Goal: Task Accomplishment & Management: Use online tool/utility

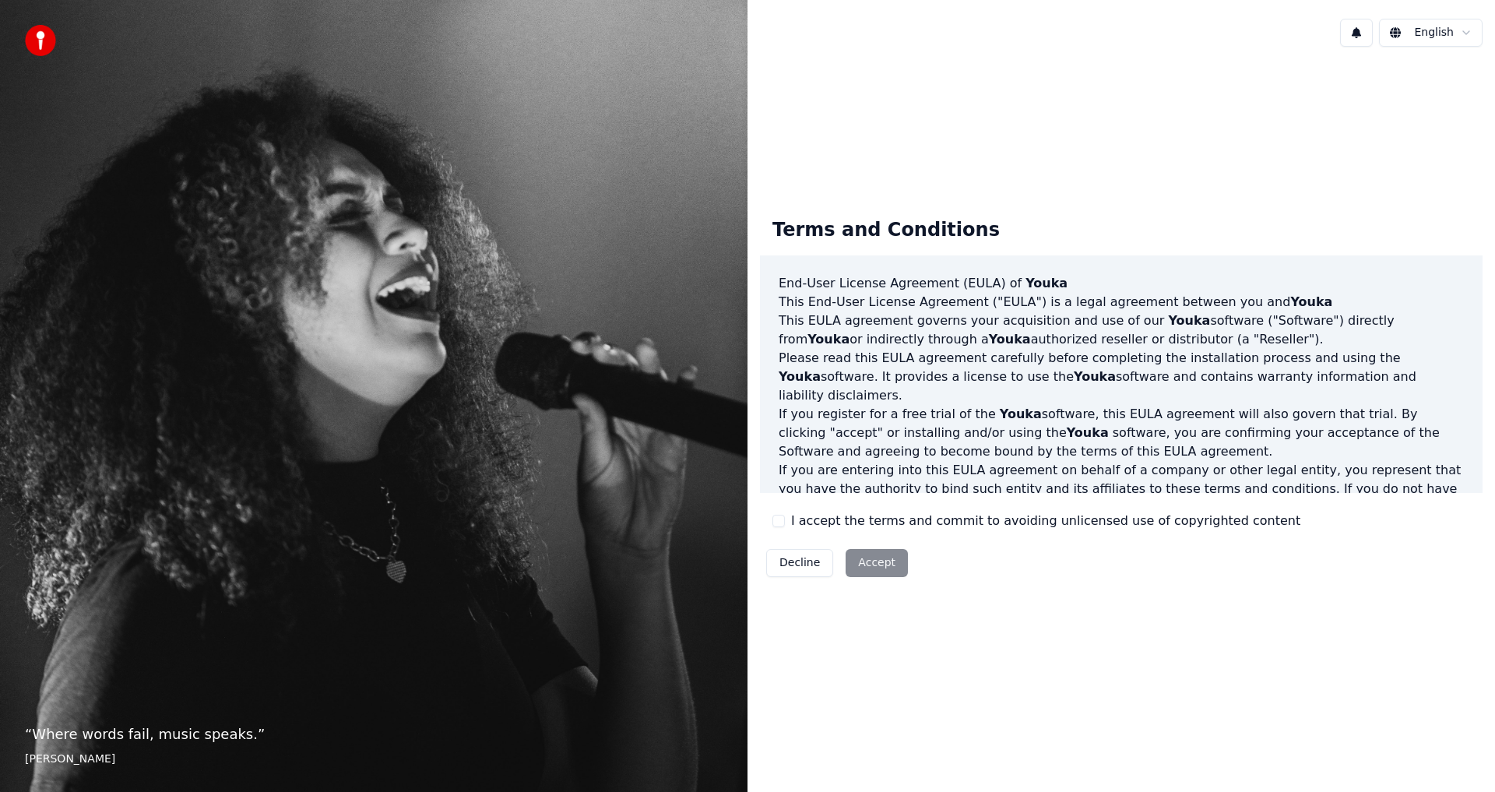
click at [777, 525] on button "I accept the terms and commit to avoiding unlicensed use of copyrighted content" at bounding box center [778, 521] width 12 height 12
click at [864, 566] on button "Accept" at bounding box center [876, 563] width 62 height 28
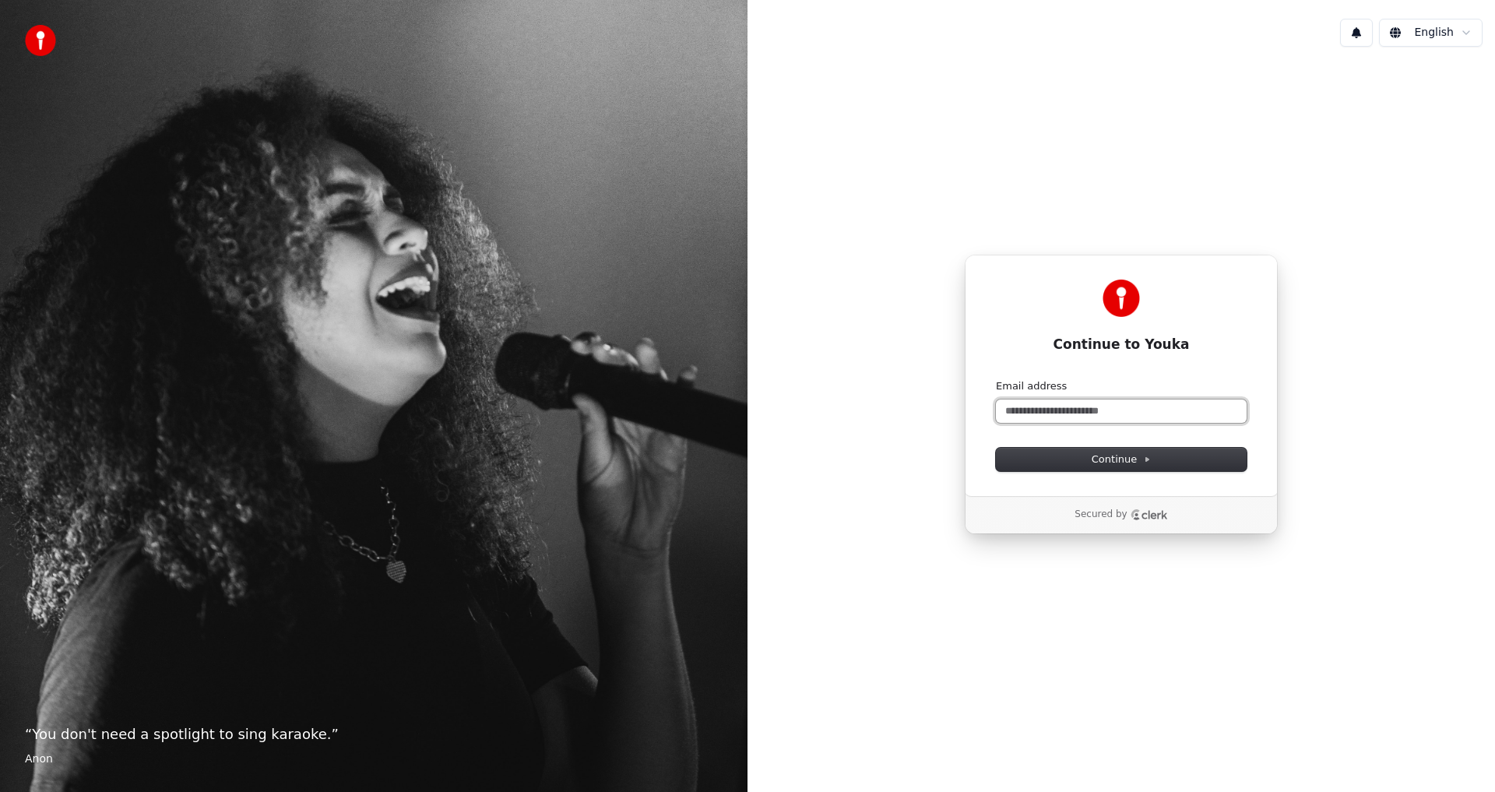
click at [1070, 416] on input "Email address" at bounding box center [1121, 410] width 251 height 23
click at [1046, 410] on input "**********" at bounding box center [1121, 410] width 251 height 23
click at [1175, 454] on button "Continue" at bounding box center [1121, 459] width 251 height 23
type input "**********"
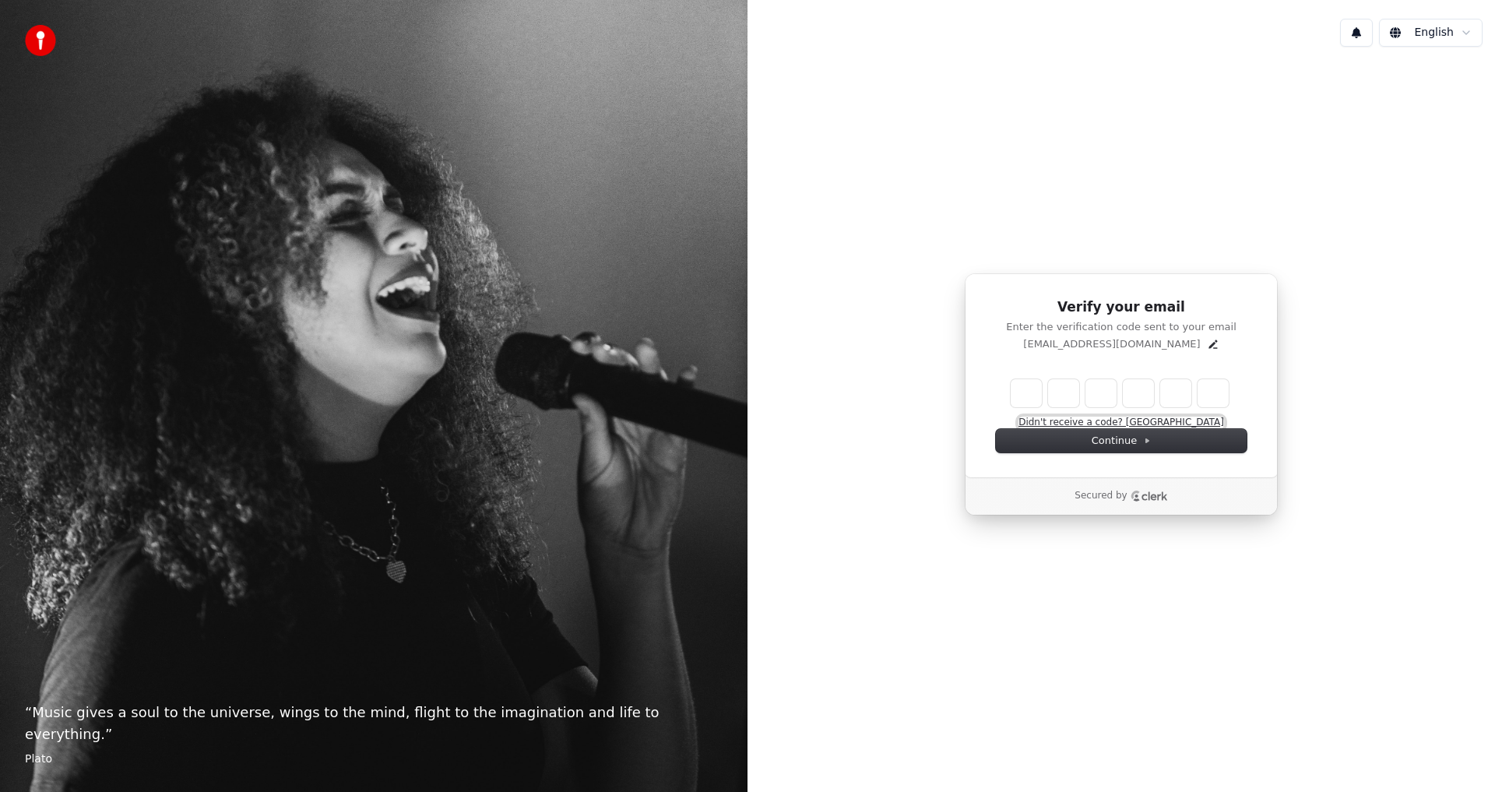
click at [1119, 423] on button "Didn't receive a code? [GEOGRAPHIC_DATA]" at bounding box center [1121, 423] width 206 height 12
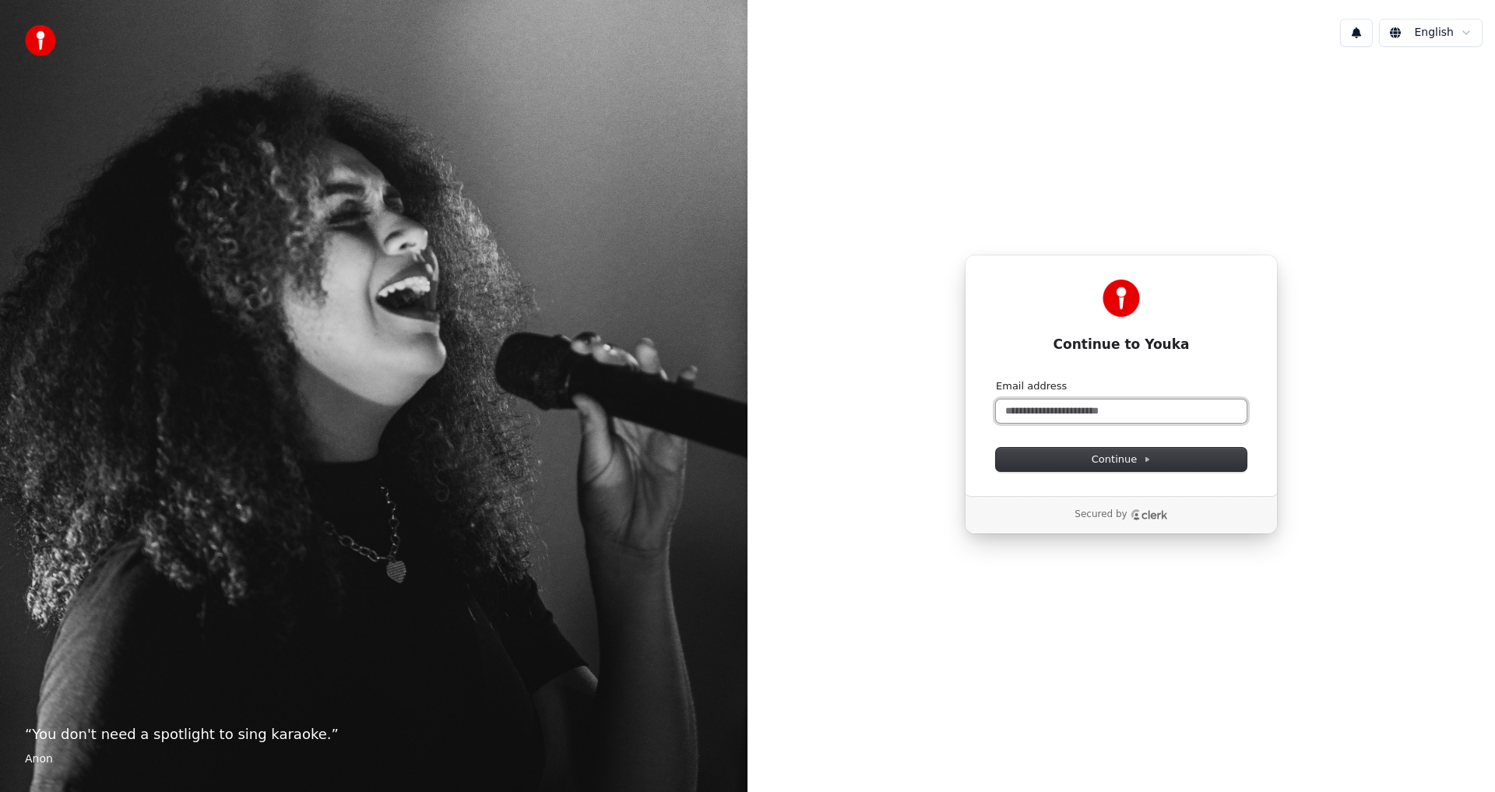
click at [1063, 405] on input "Email address" at bounding box center [1121, 410] width 251 height 23
click at [1184, 462] on button "Continue" at bounding box center [1121, 459] width 251 height 23
type input "**********"
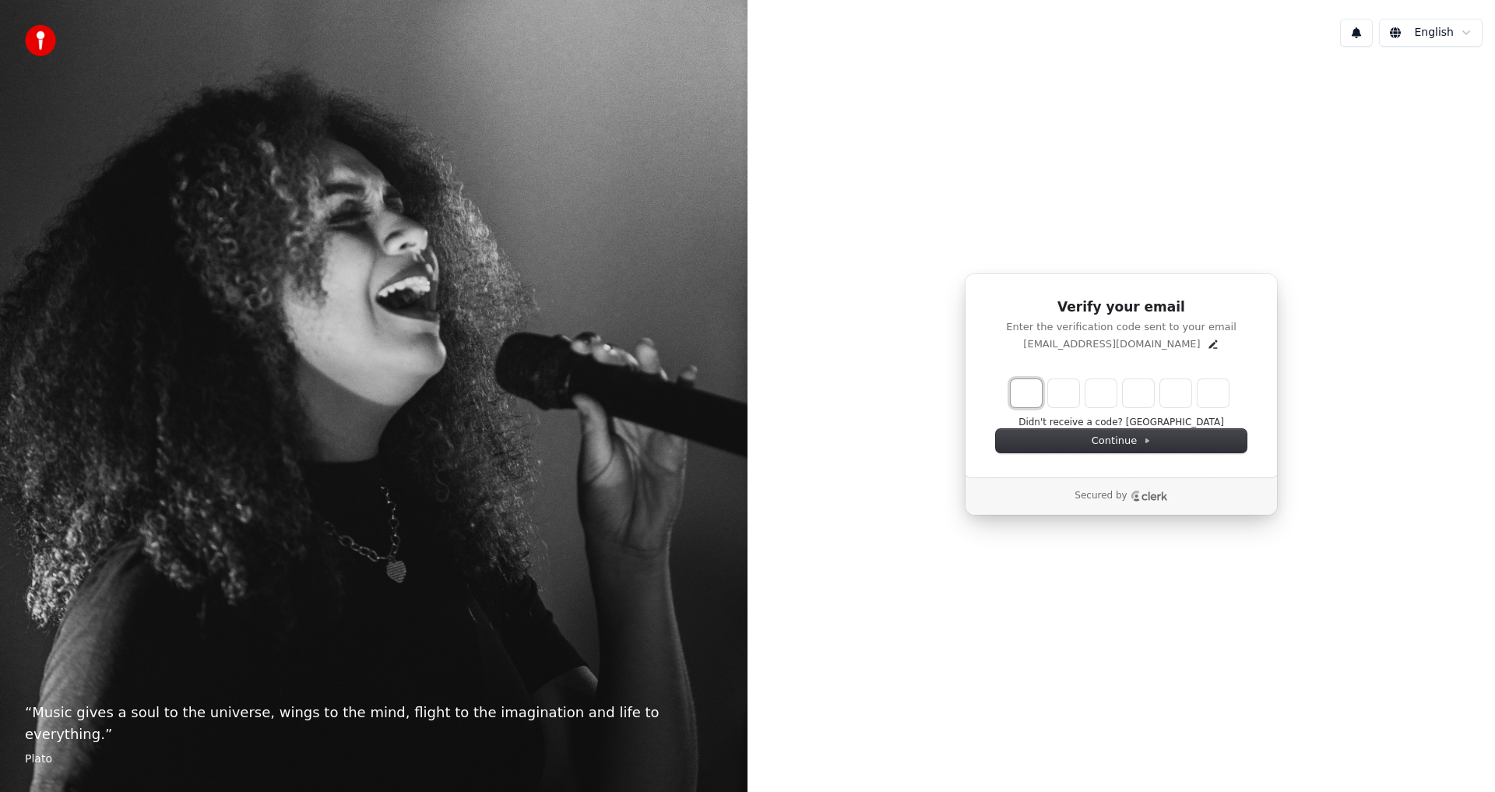
type input "*"
type input "**"
type input "*"
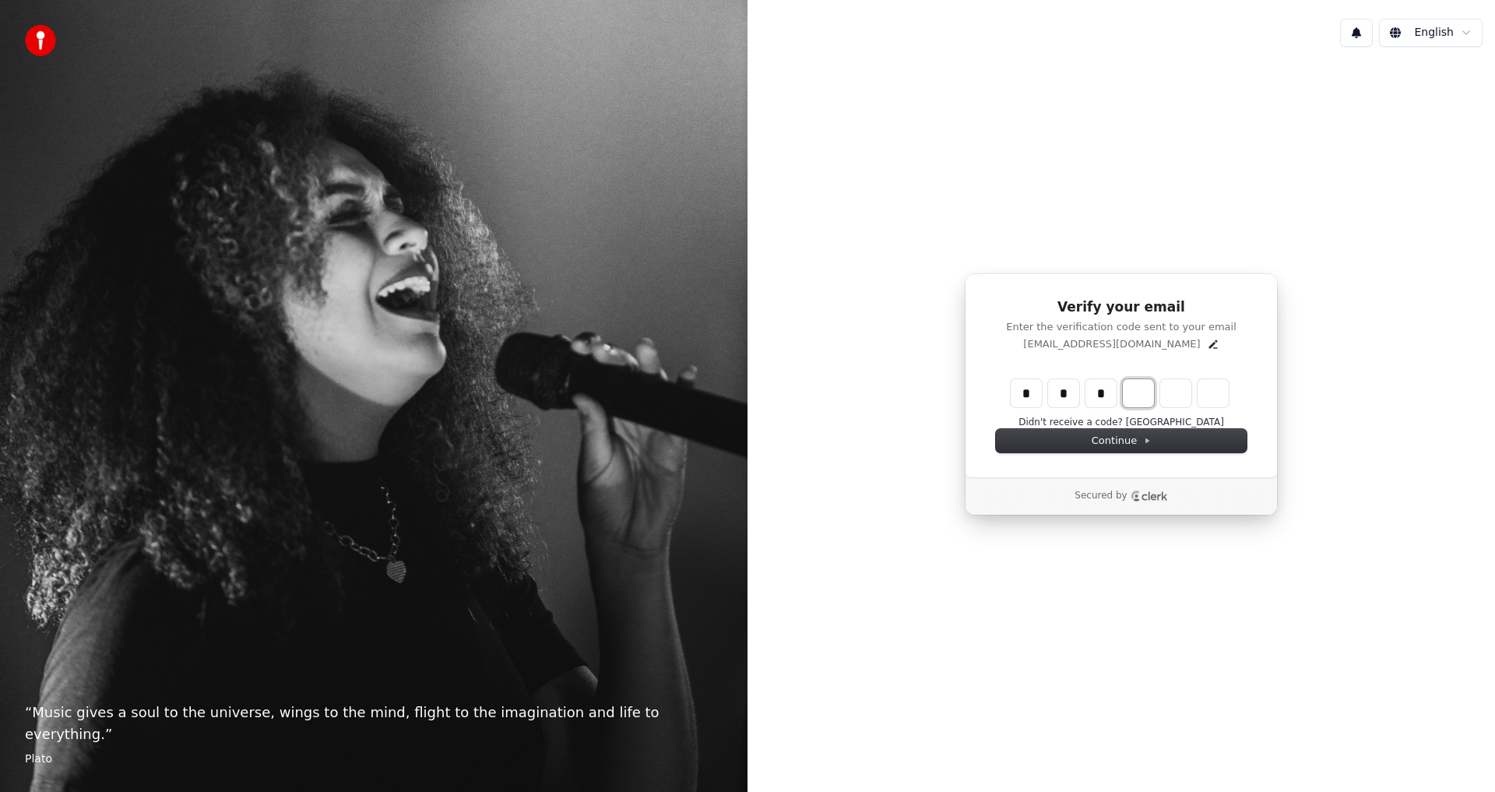
type input "***"
type input "*"
type input "****"
type input "*"
type input "******"
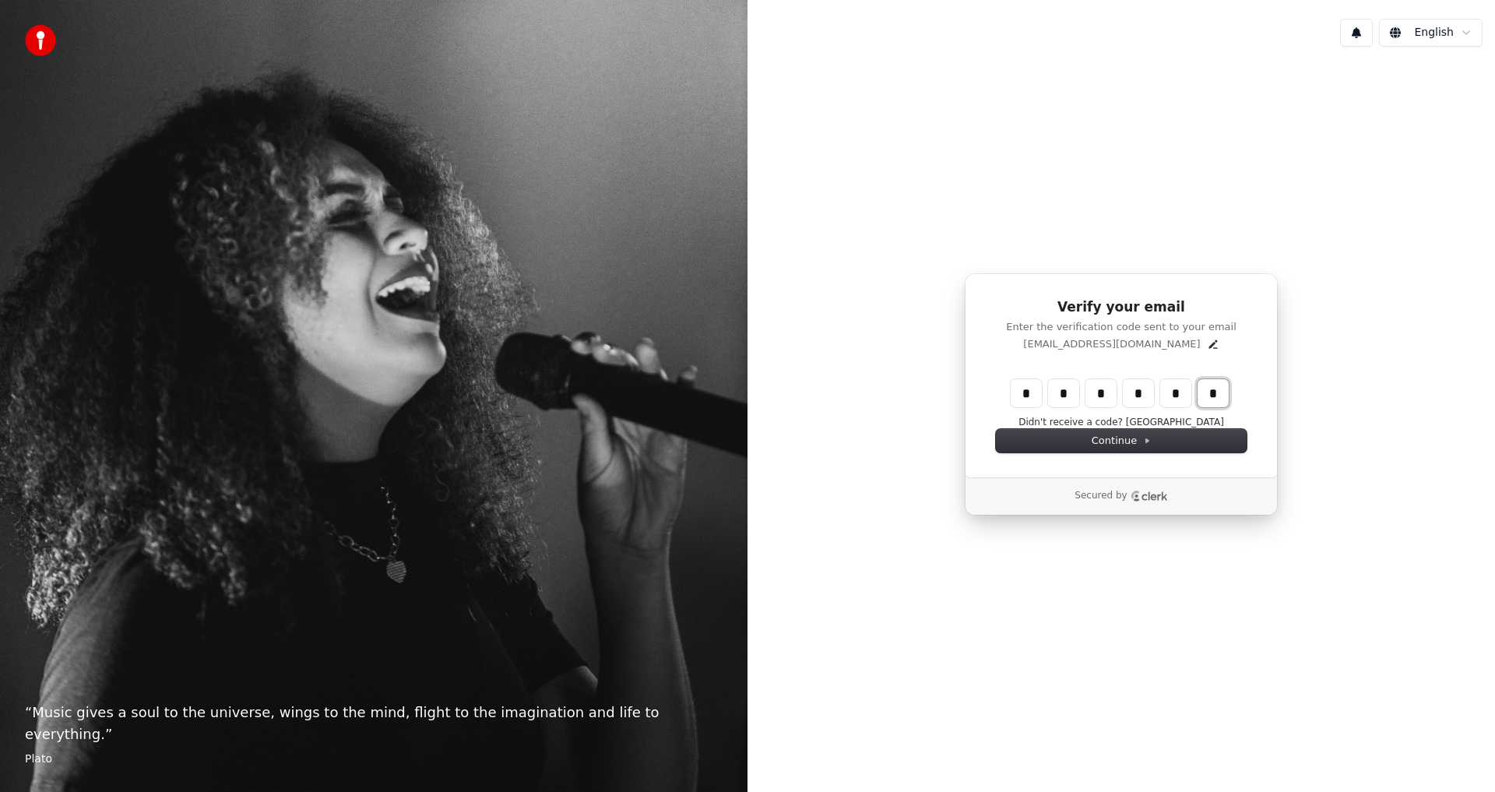
type input "*"
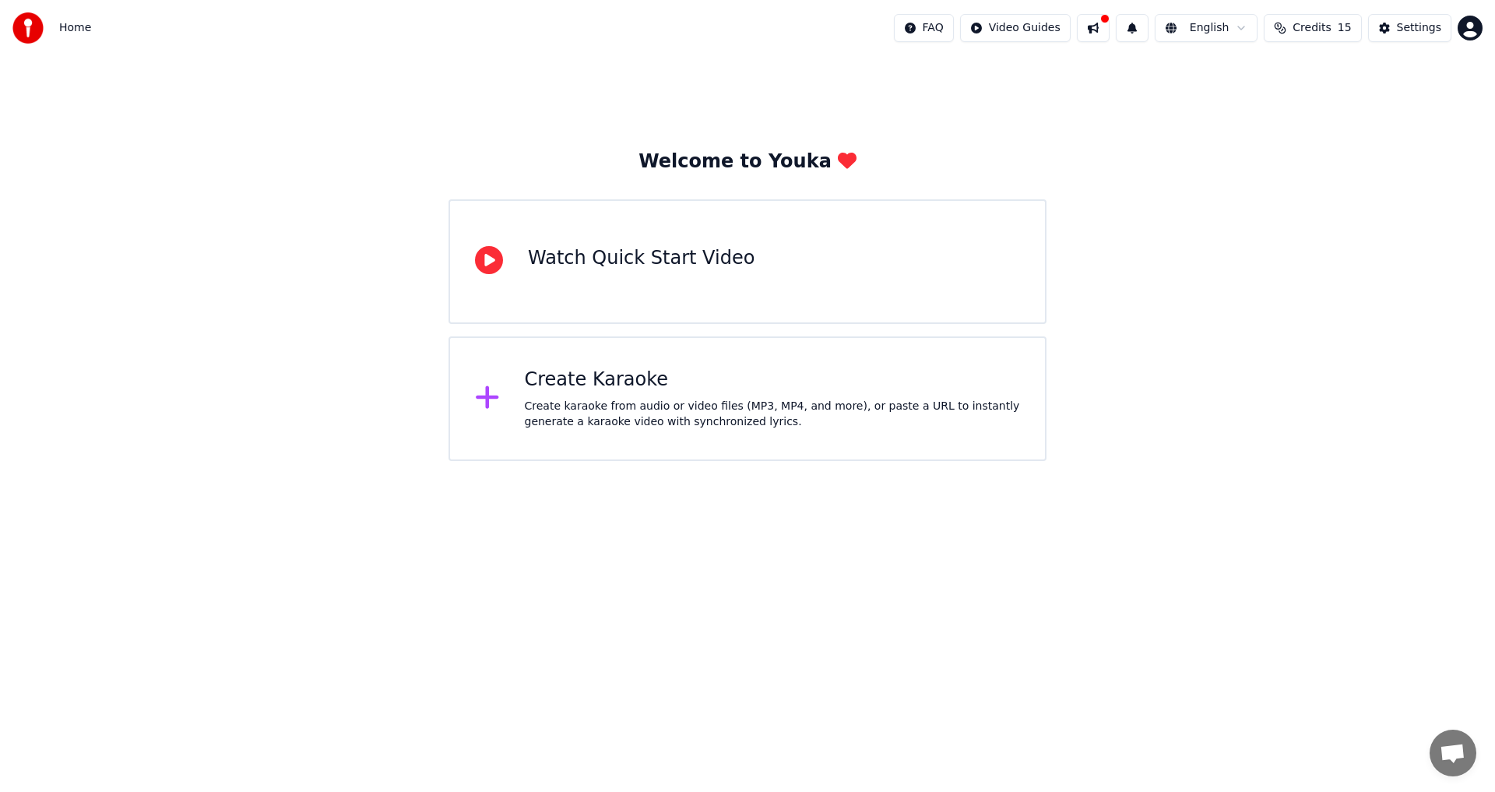
drag, startPoint x: 498, startPoint y: 269, endPoint x: 1459, endPoint y: 414, distance: 971.6
click at [497, 269] on icon at bounding box center [489, 260] width 28 height 28
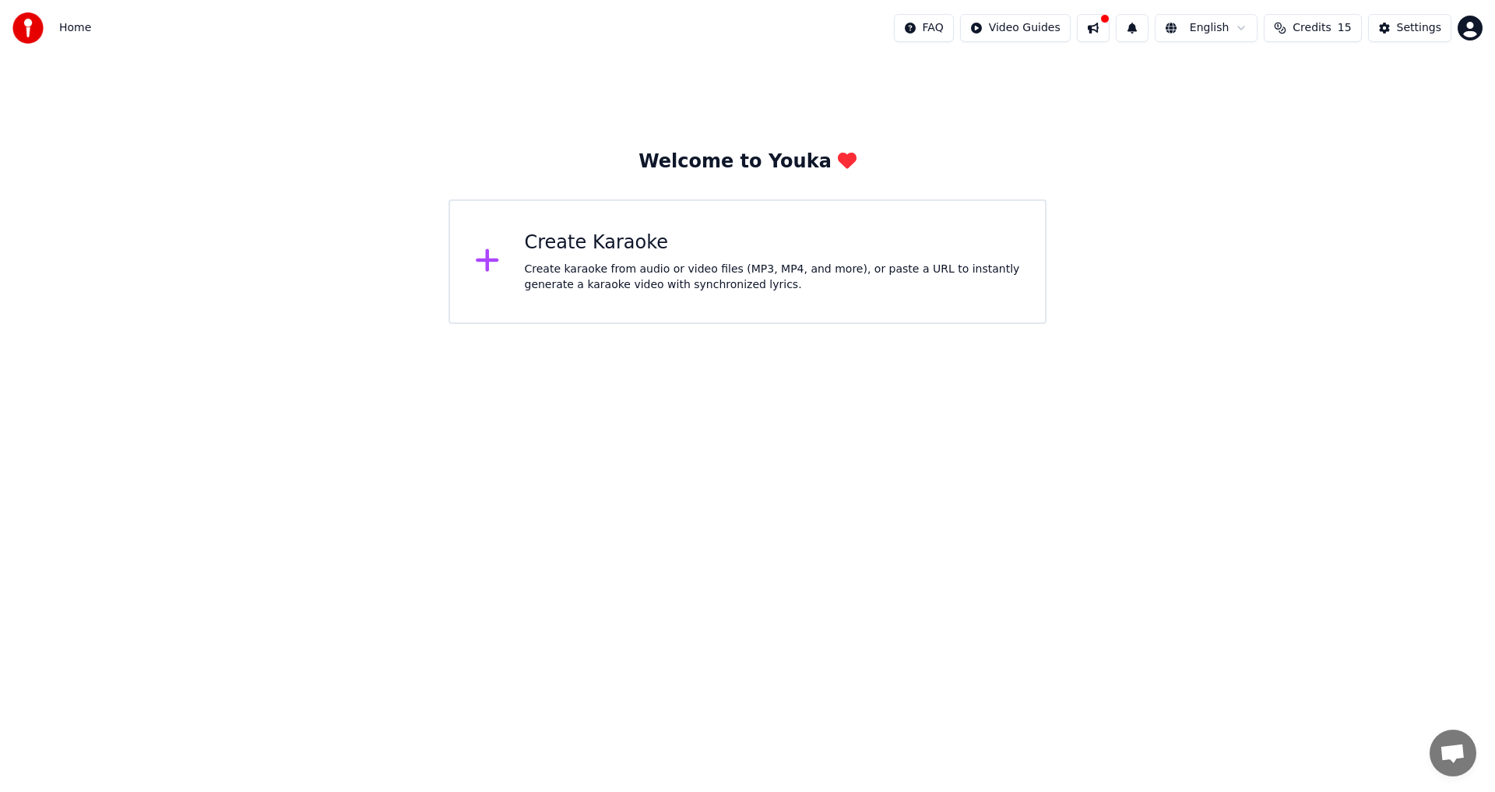
click at [645, 269] on div "Create karaoke from audio or video files (MP3, MP4, and more), or paste a URL t…" at bounding box center [773, 277] width 496 height 31
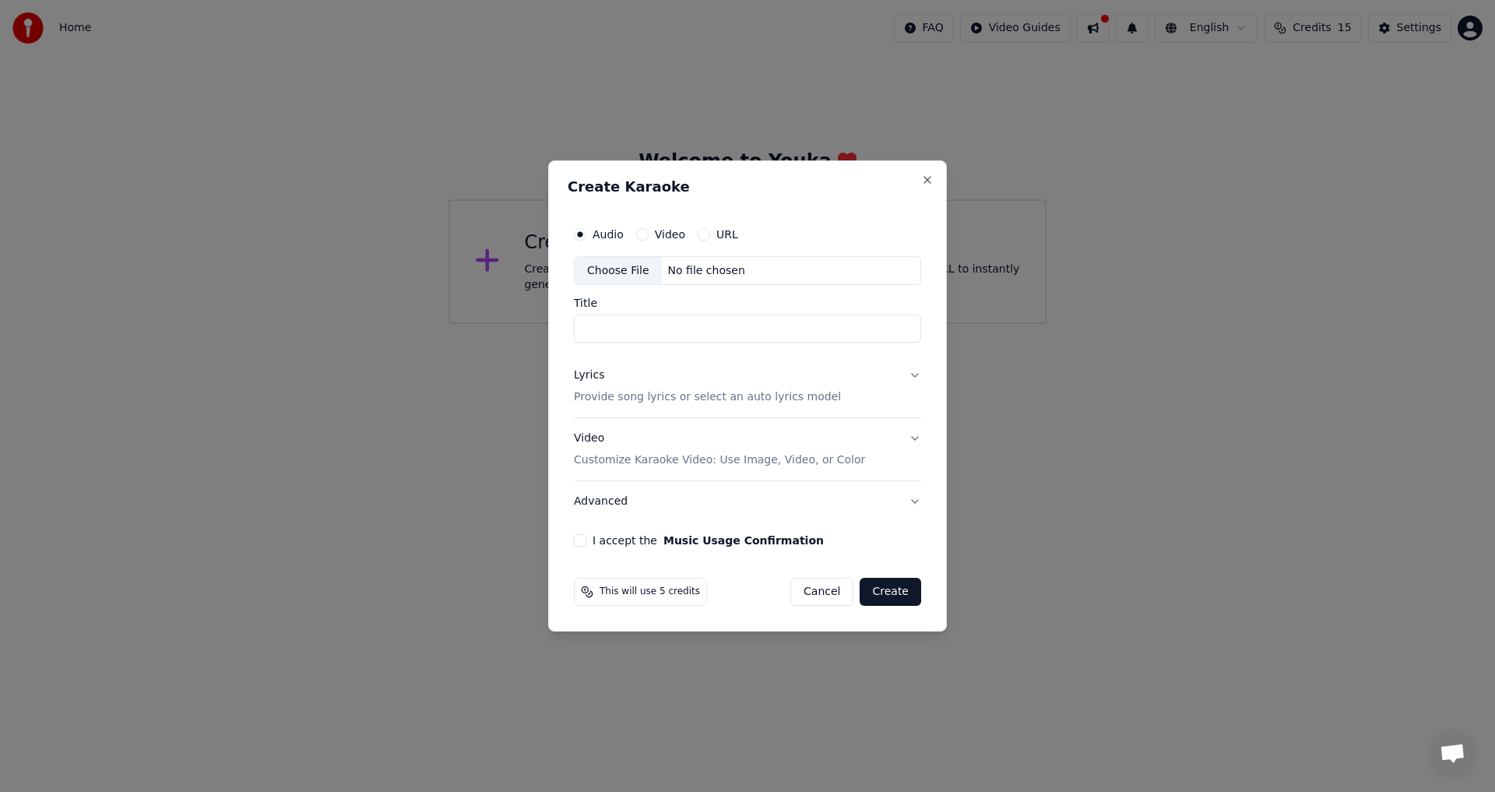
click at [719, 237] on label "URL" at bounding box center [727, 234] width 22 height 11
click at [710, 237] on button "URL" at bounding box center [704, 234] width 12 height 12
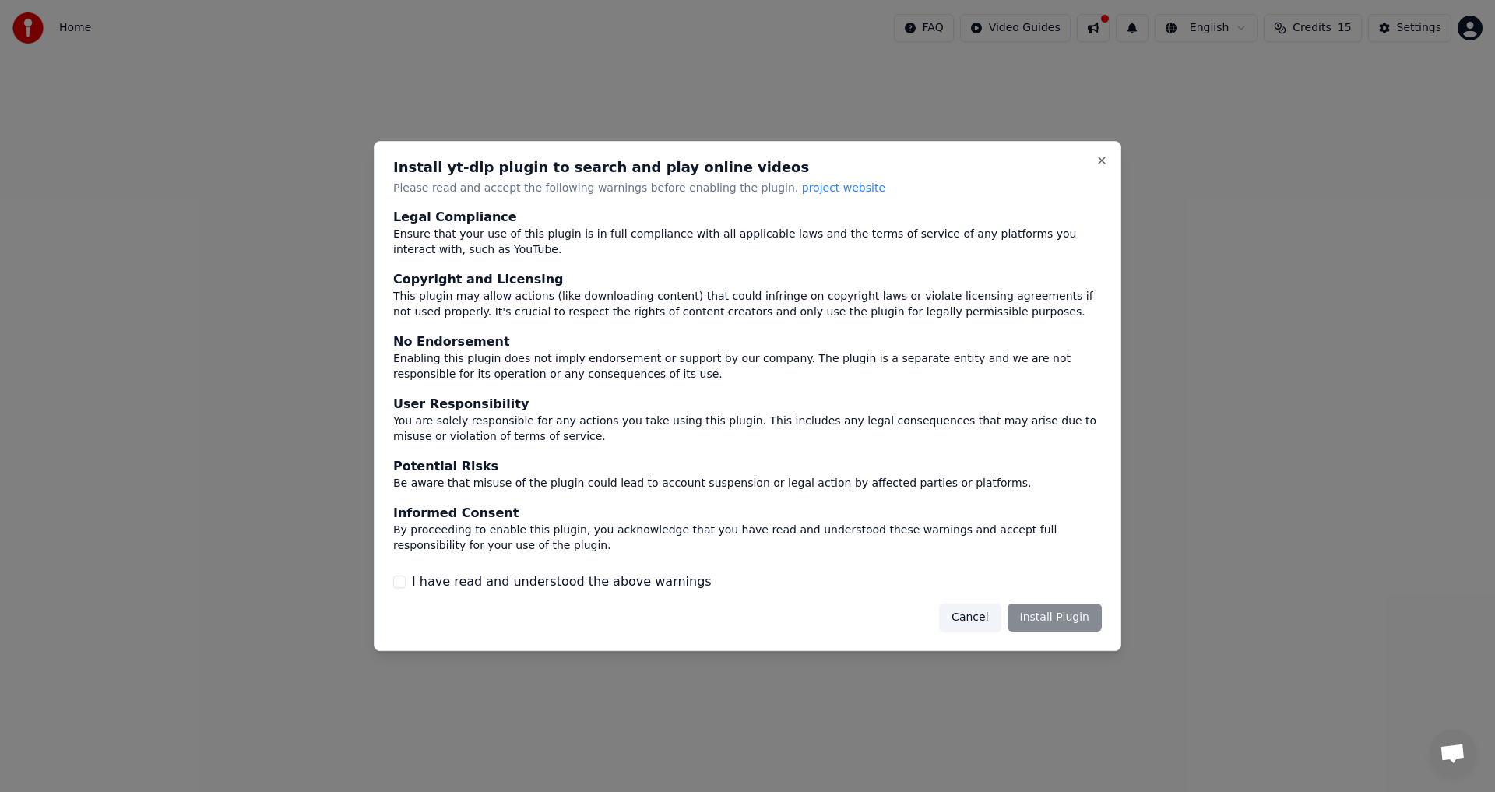
click at [1085, 627] on div "Cancel Install Plugin" at bounding box center [1020, 617] width 163 height 28
click at [1074, 615] on div "Cancel Install Plugin" at bounding box center [1020, 617] width 163 height 28
click at [425, 579] on label "I have read and understood the above warnings" at bounding box center [562, 581] width 300 height 19
click at [406, 579] on button "I have read and understood the above warnings" at bounding box center [399, 581] width 12 height 12
click at [1067, 616] on button "Install Plugin" at bounding box center [1054, 617] width 94 height 28
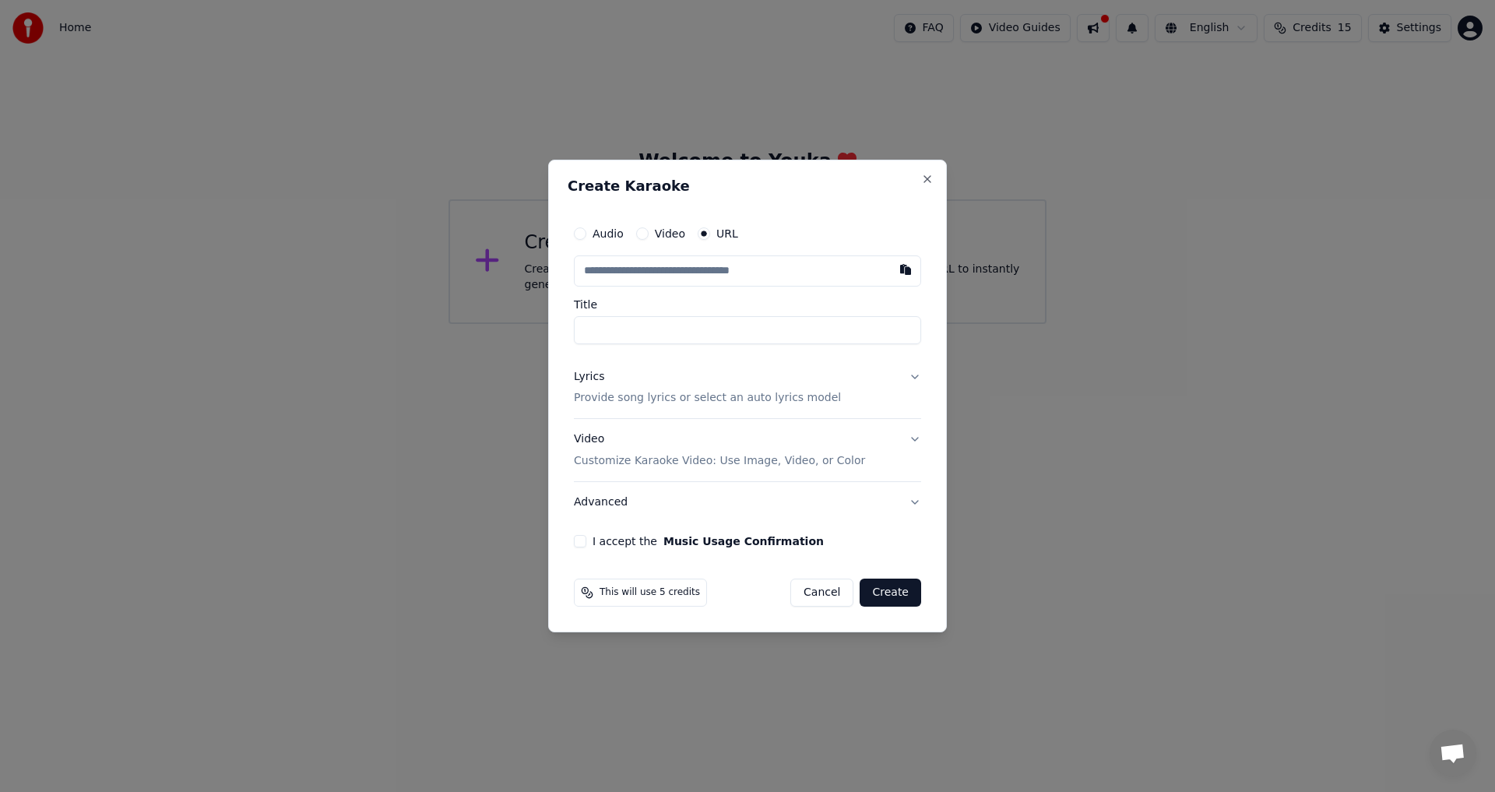
click at [639, 265] on input "text" at bounding box center [747, 270] width 347 height 31
click at [634, 269] on input "text" at bounding box center [747, 270] width 347 height 31
click at [909, 265] on button "button" at bounding box center [905, 269] width 31 height 28
type input "**********"
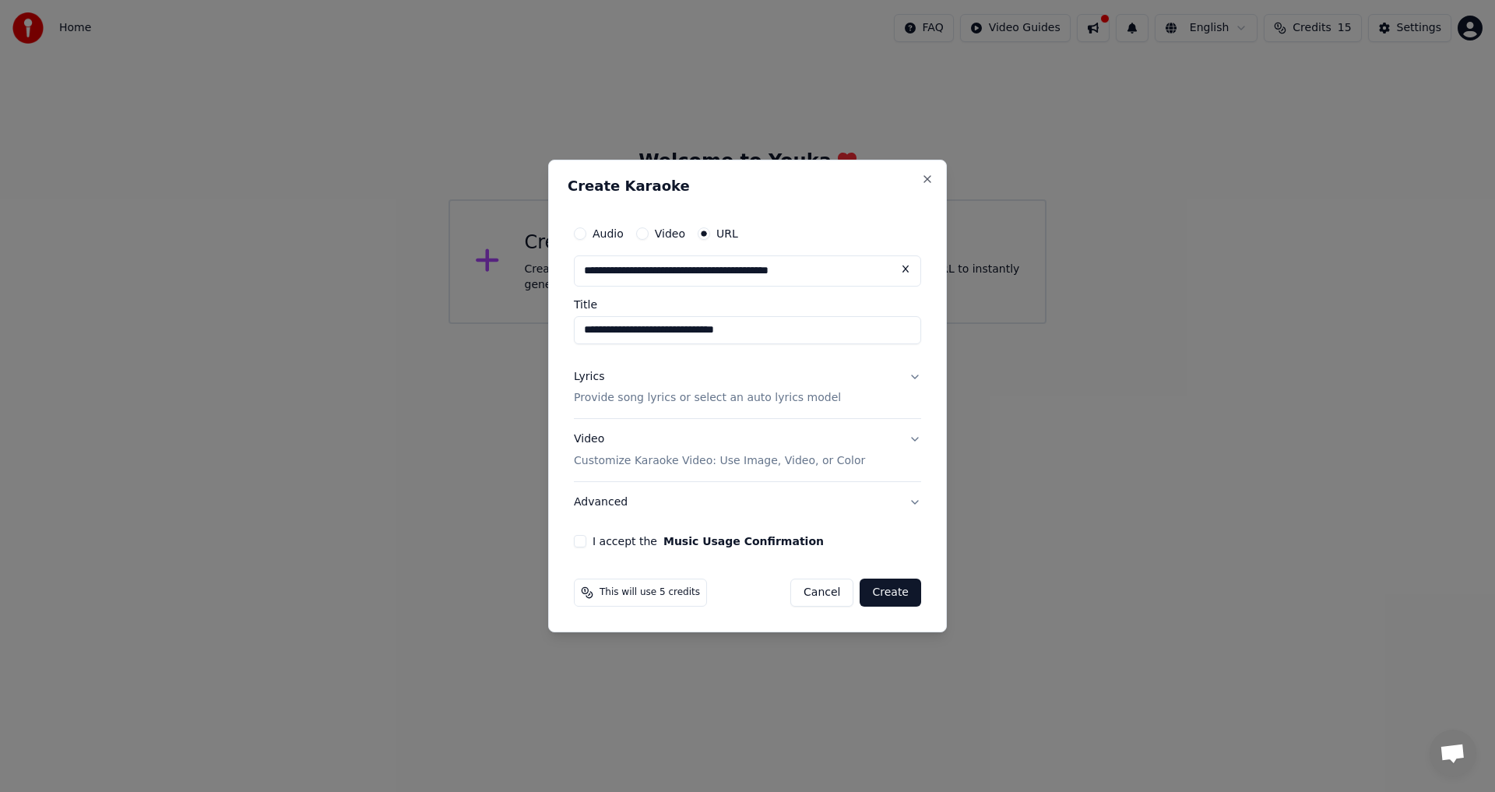
drag, startPoint x: 895, startPoint y: 599, endPoint x: 937, endPoint y: 600, distance: 42.8
click at [895, 598] on button "Create" at bounding box center [891, 592] width 62 height 28
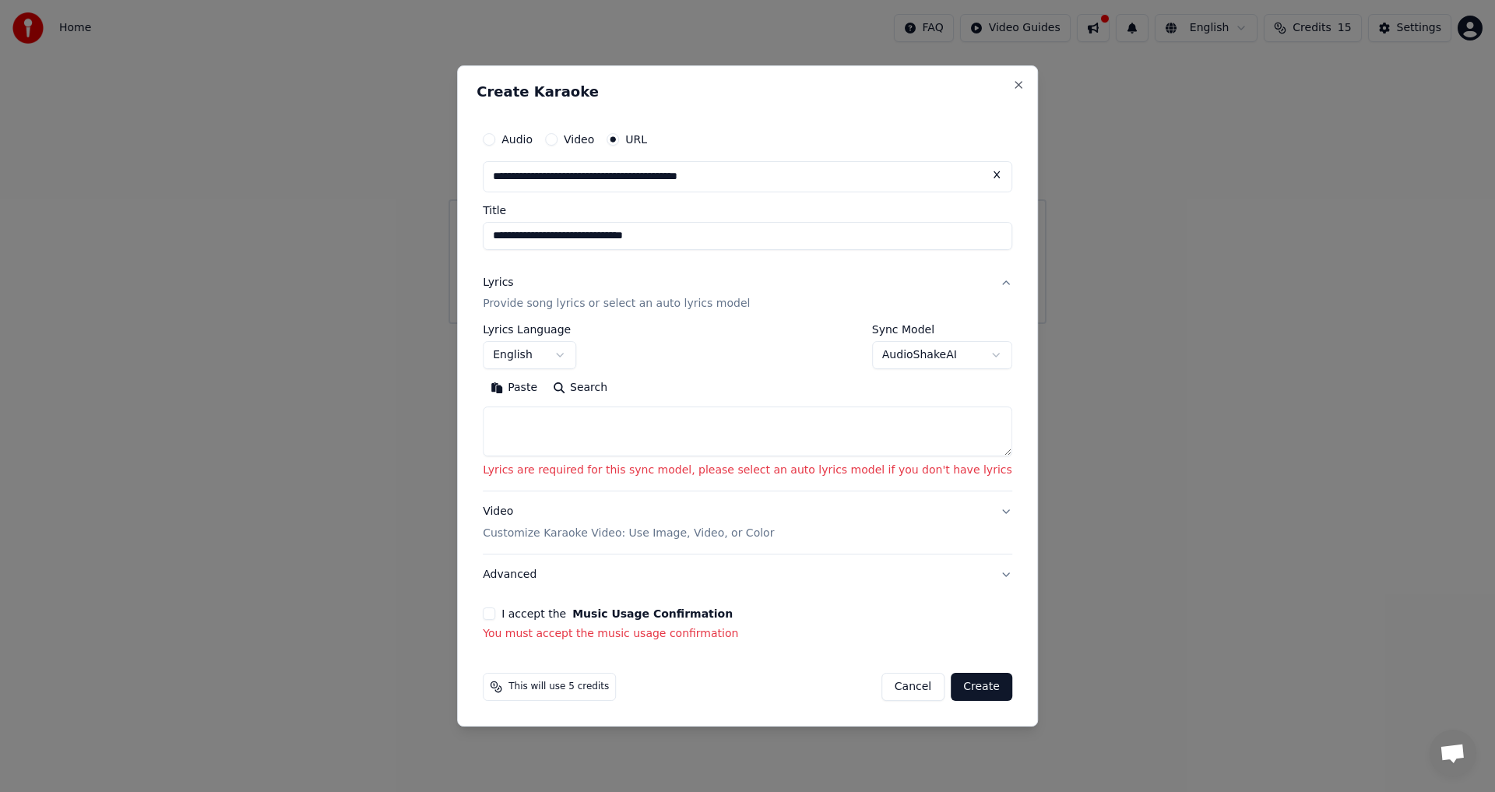
click at [557, 139] on button "Video" at bounding box center [551, 139] width 12 height 12
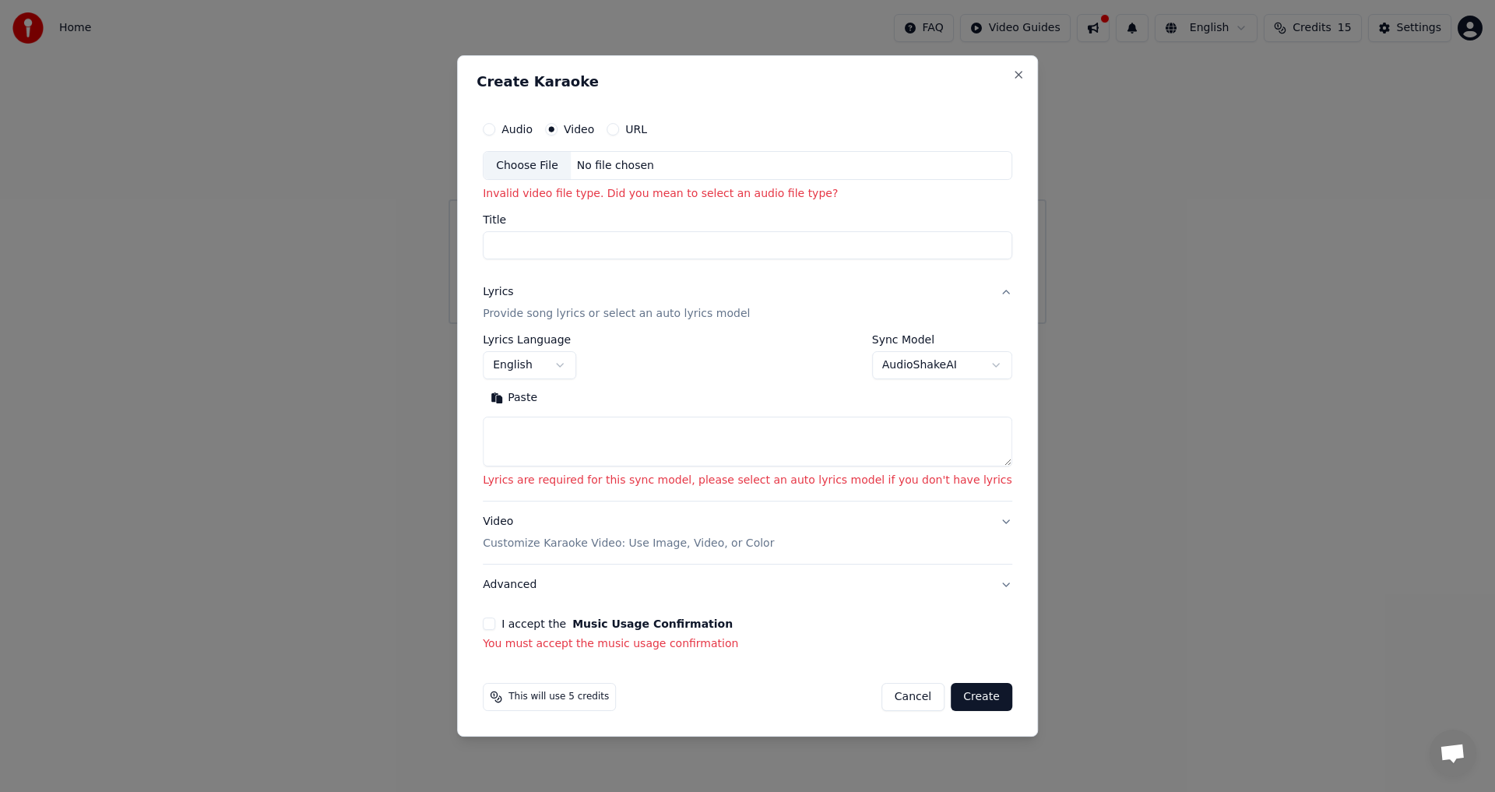
click at [647, 132] on div "URL" at bounding box center [626, 129] width 40 height 12
click at [619, 130] on button "URL" at bounding box center [612, 129] width 12 height 12
click at [495, 130] on button "Audio" at bounding box center [489, 128] width 12 height 12
click at [557, 128] on button "Video" at bounding box center [551, 129] width 12 height 12
click at [647, 129] on label "URL" at bounding box center [636, 129] width 22 height 11
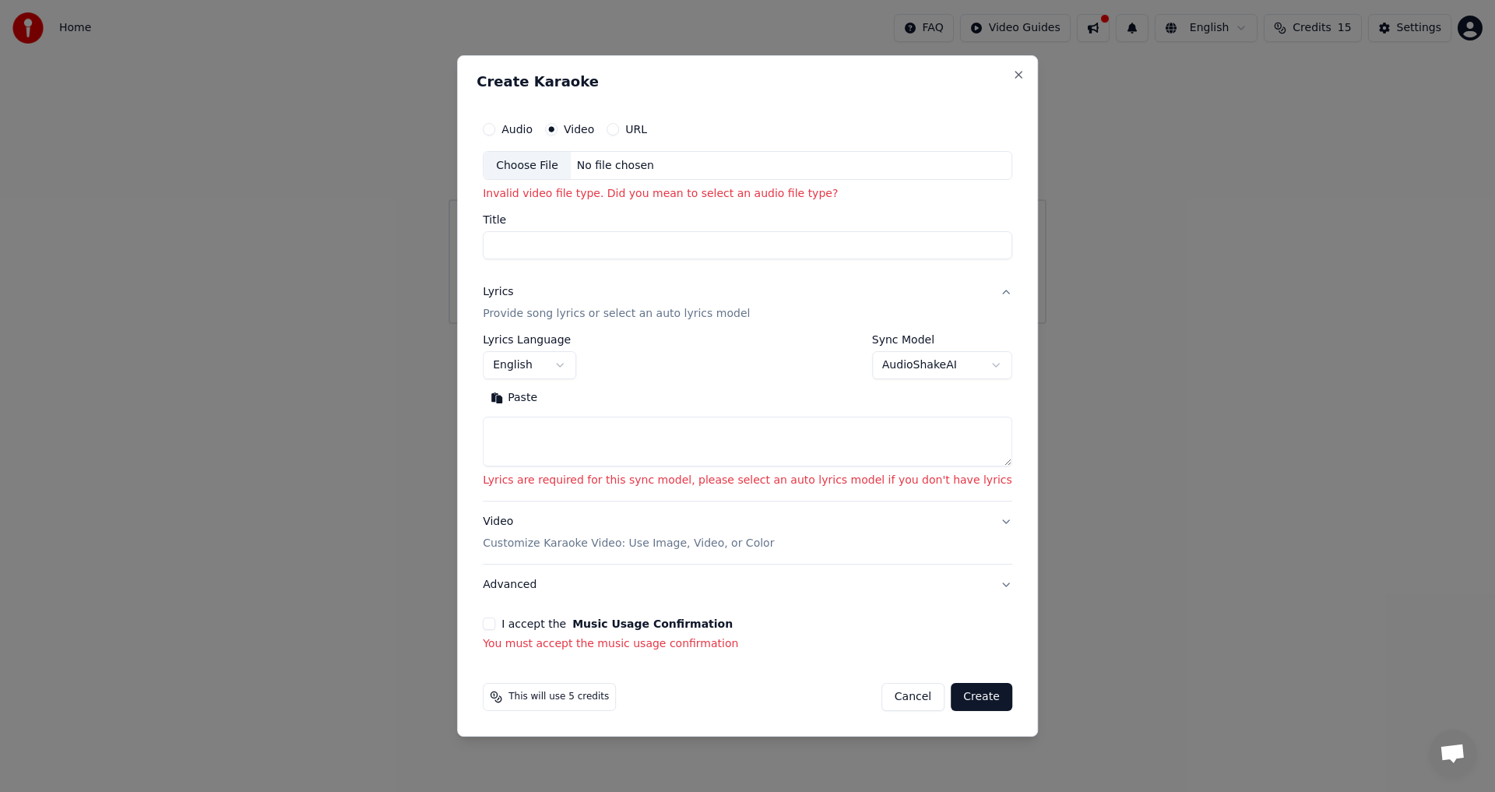
click at [619, 129] on button "URL" at bounding box center [612, 129] width 12 height 12
click at [981, 167] on button "button" at bounding box center [996, 164] width 31 height 28
type input "**********"
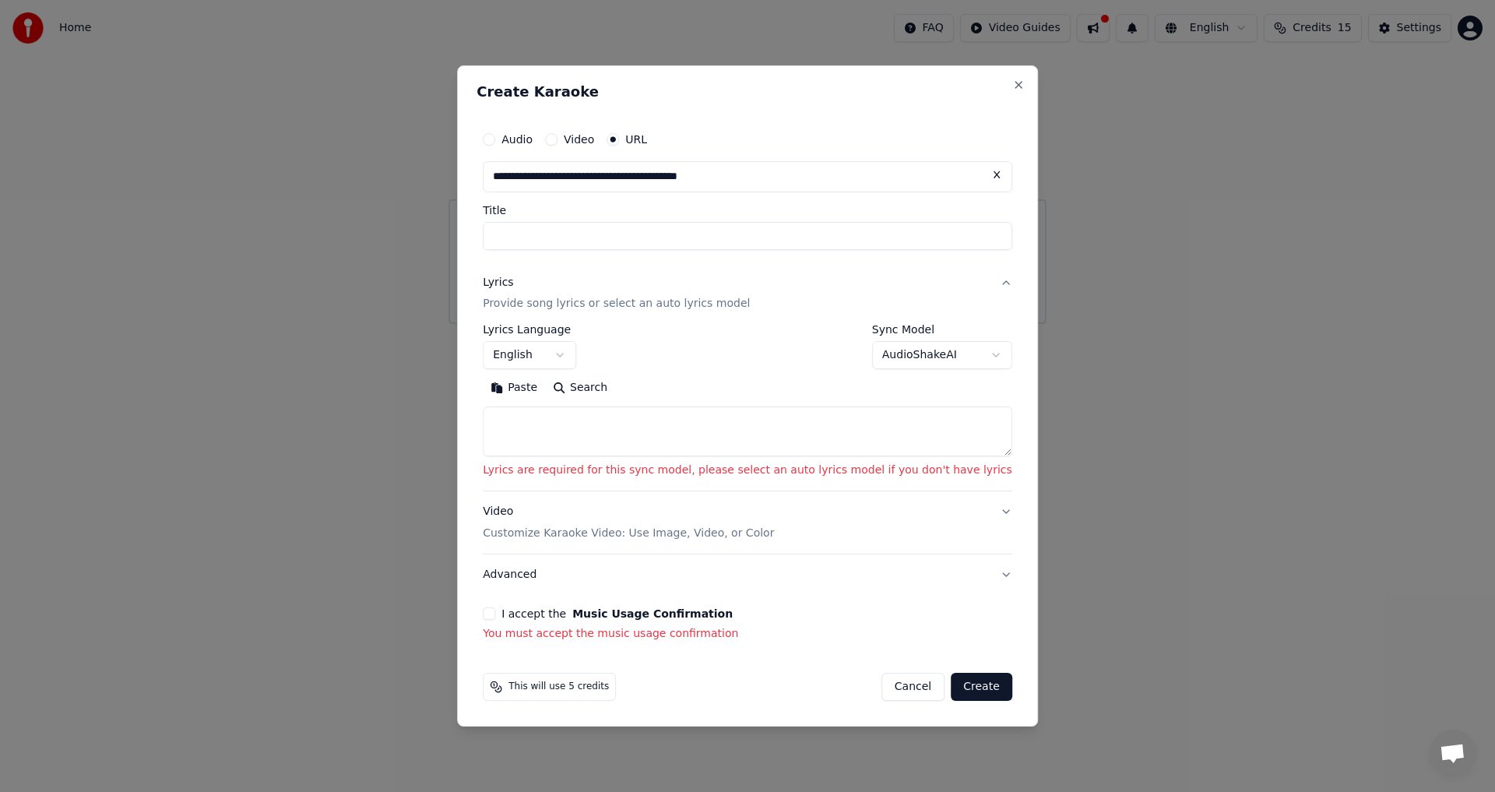
type input "**********"
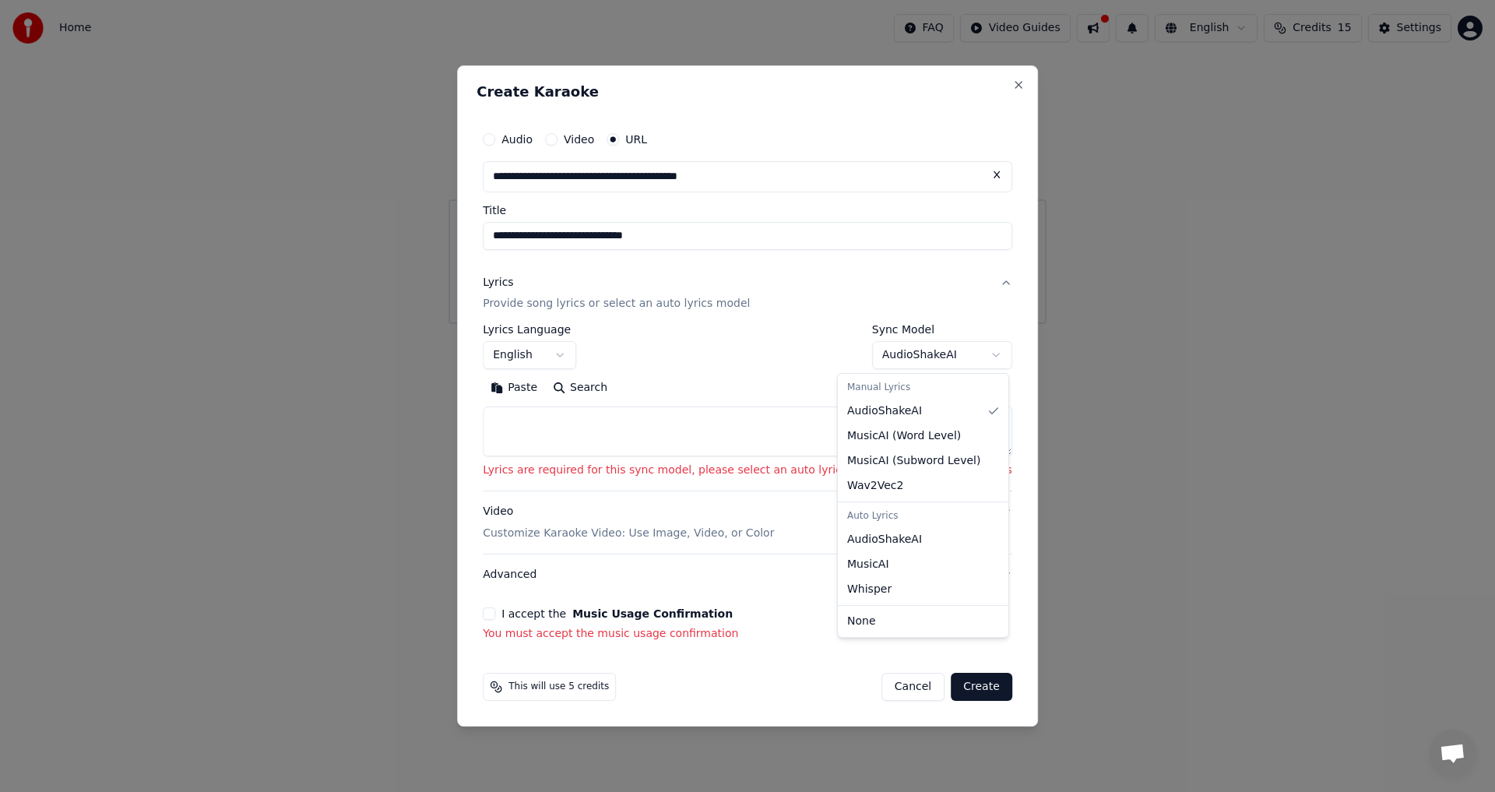
click at [963, 324] on body "**********" at bounding box center [747, 162] width 1495 height 324
select select "**********"
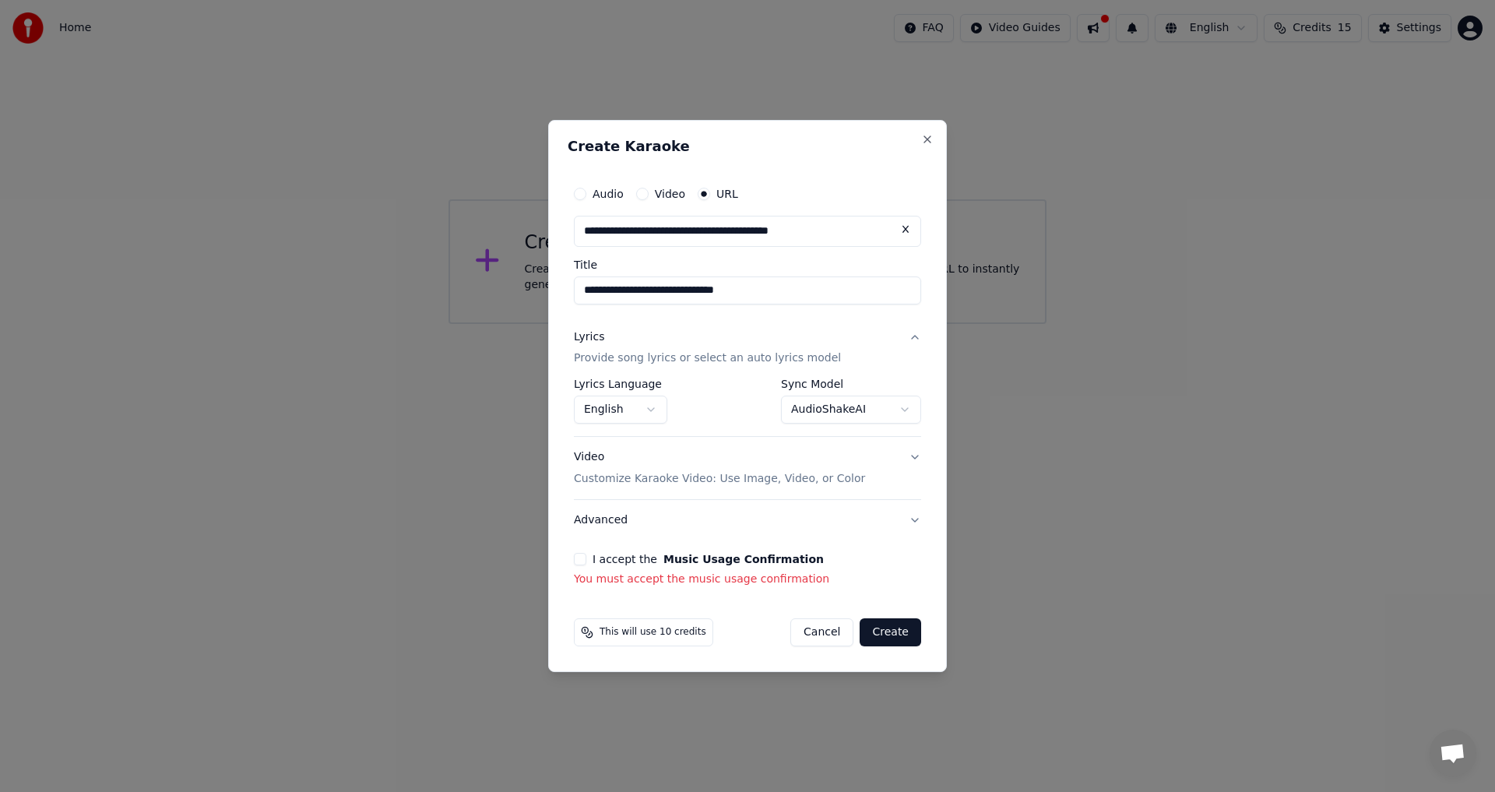
click at [582, 558] on button "I accept the Music Usage Confirmation" at bounding box center [580, 559] width 12 height 12
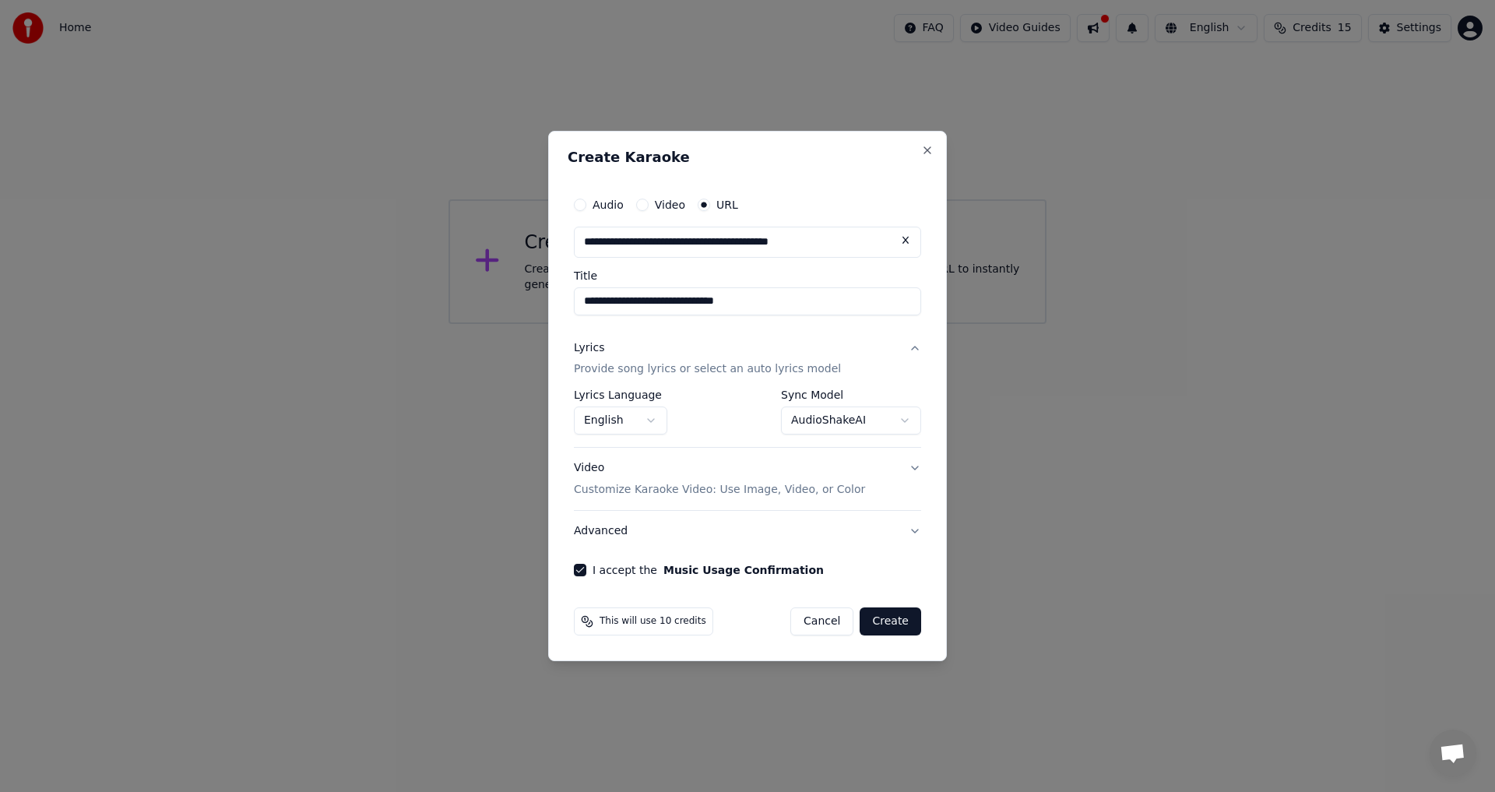
click at [905, 623] on button "Create" at bounding box center [891, 621] width 62 height 28
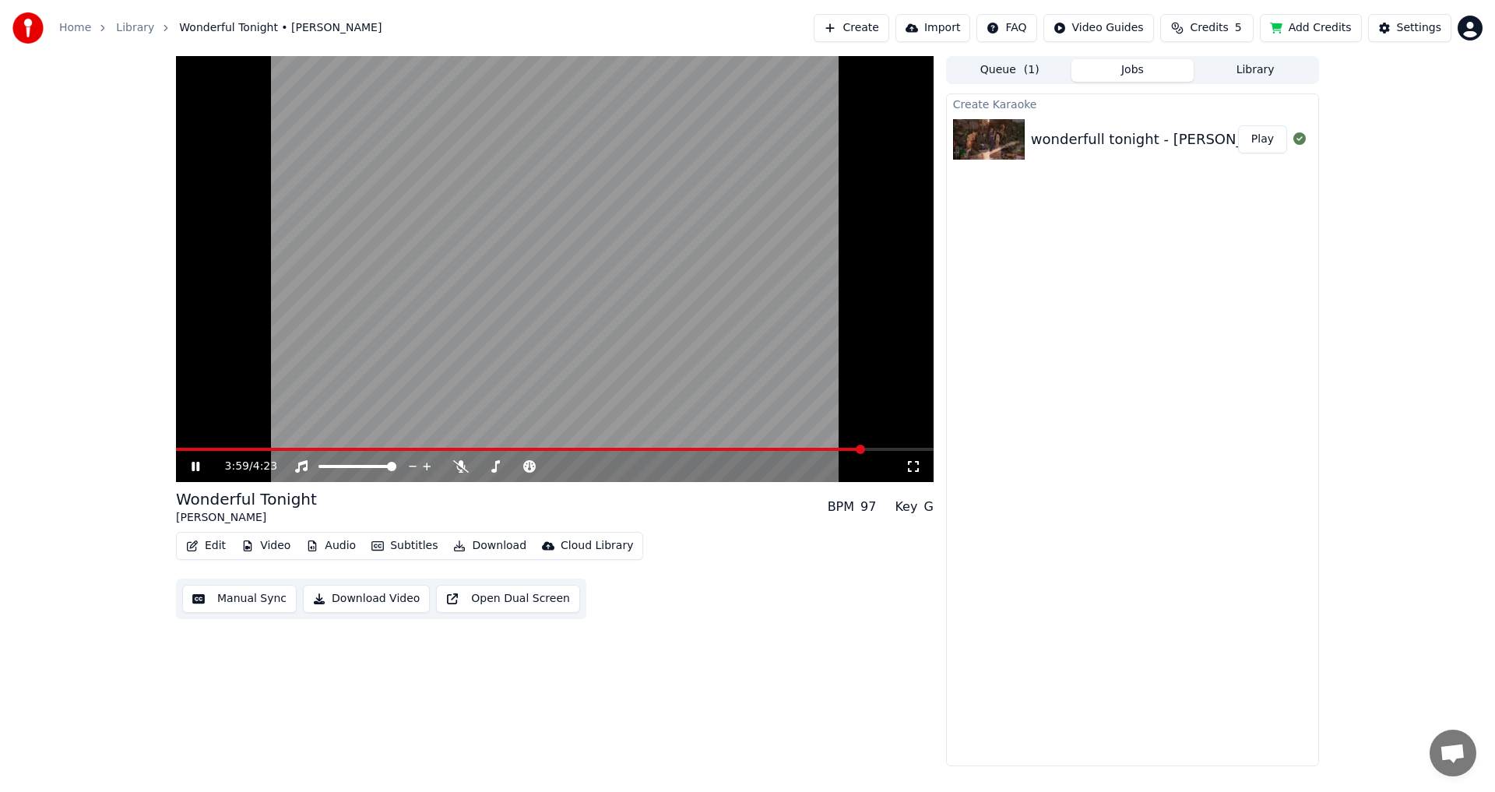
click at [217, 445] on video at bounding box center [555, 269] width 758 height 426
click at [220, 447] on video at bounding box center [555, 269] width 758 height 426
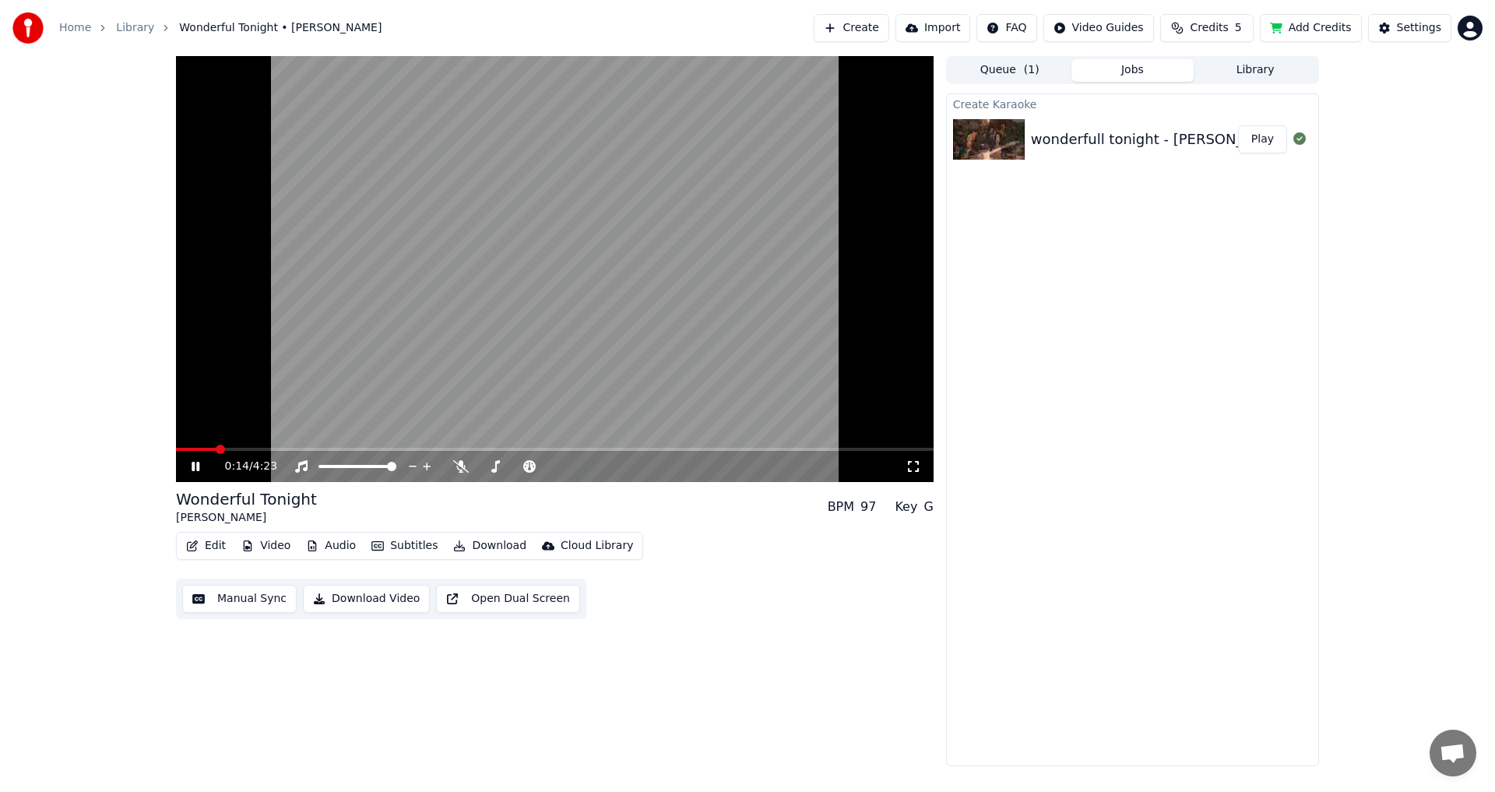
click at [215, 451] on span at bounding box center [196, 449] width 40 height 3
click at [363, 604] on button "Download Video" at bounding box center [366, 599] width 127 height 28
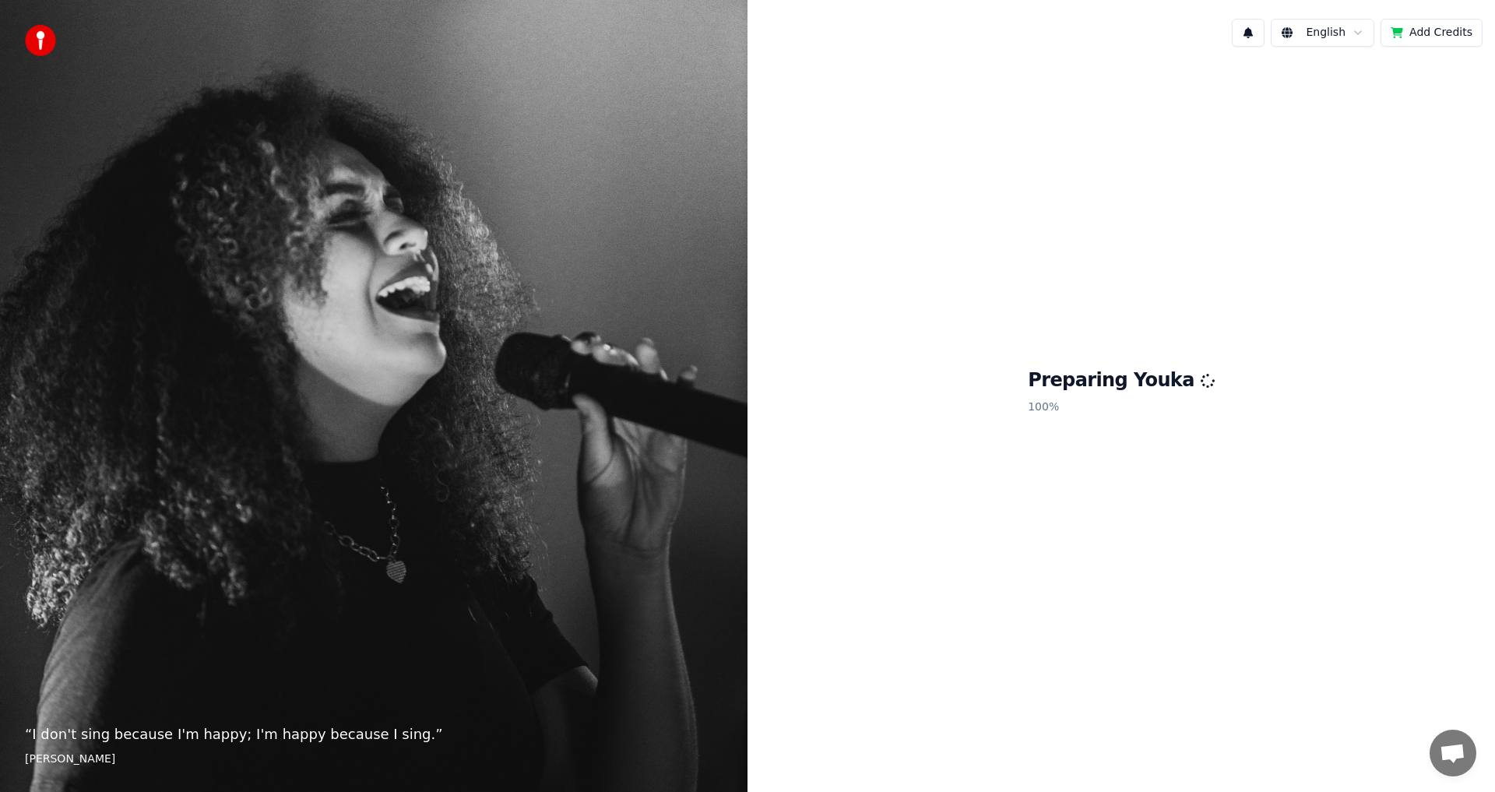
click at [1366, 34] on html "“ I don't sing because I'm happy; I'm happy because I sing. ” William James Eng…" at bounding box center [747, 396] width 1495 height 792
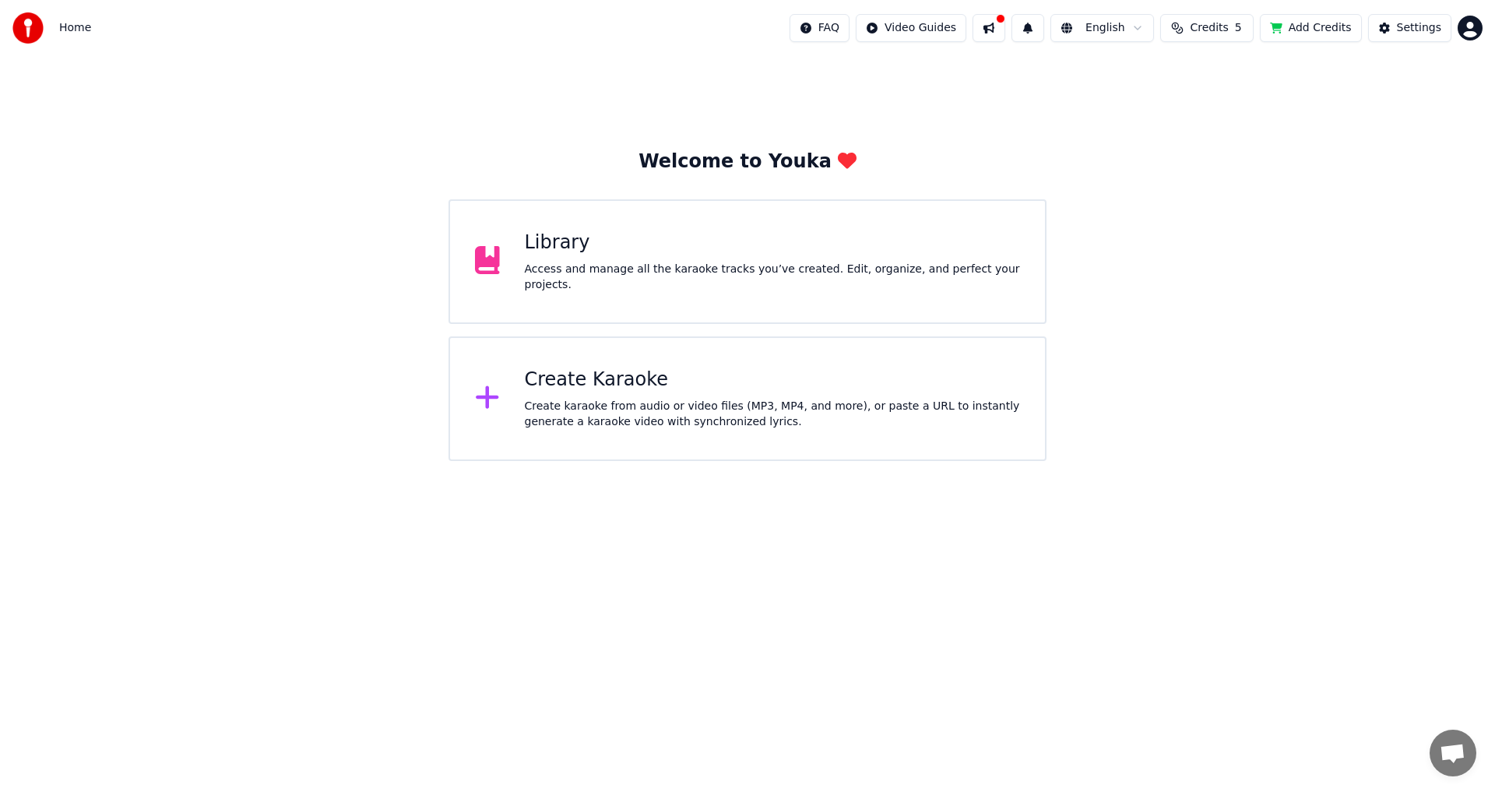
click at [849, 291] on div "Library Access and manage all the karaoke tracks you’ve created. Edit, organize…" at bounding box center [747, 261] width 598 height 125
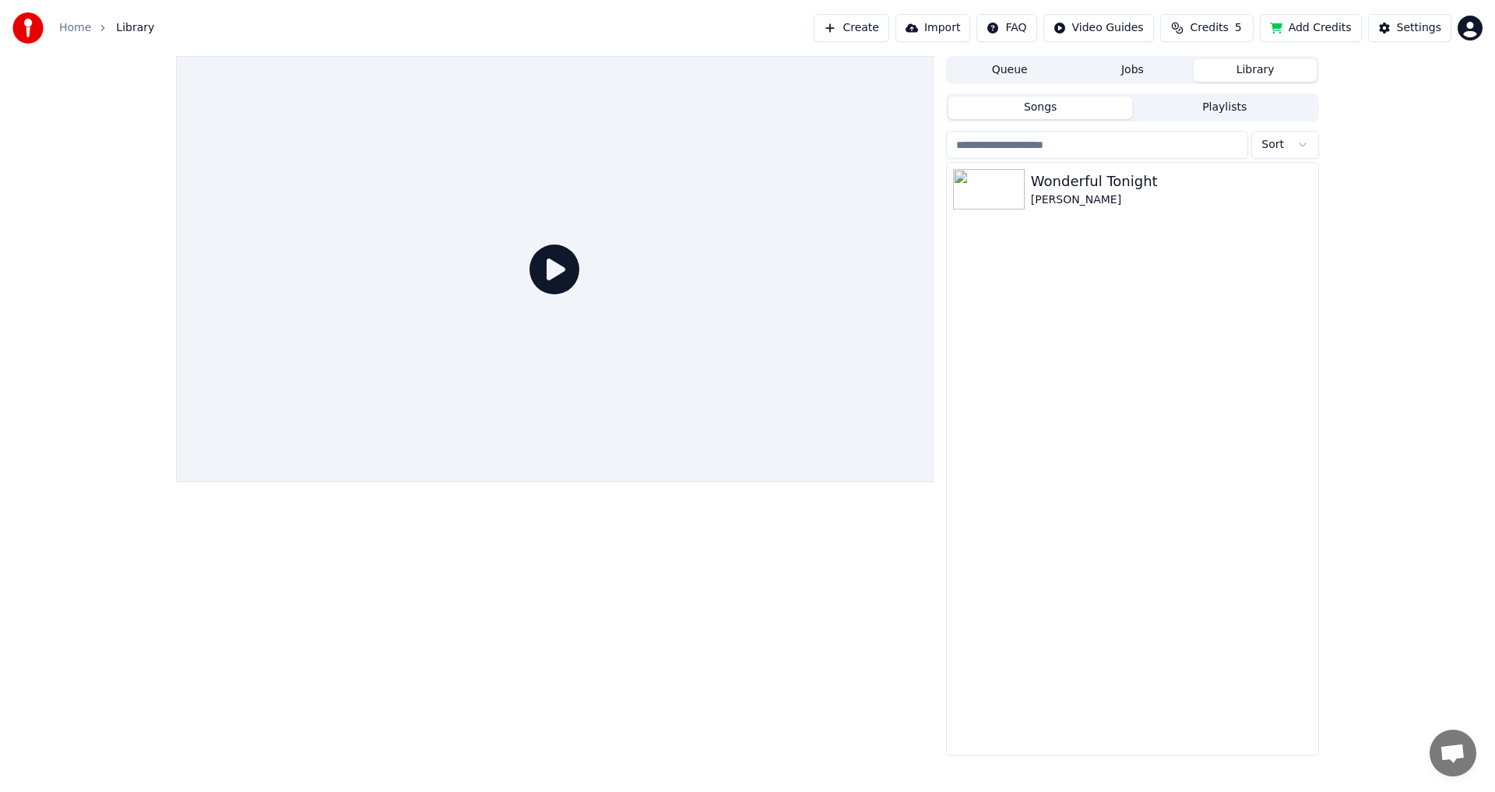
click at [957, 37] on button "Import" at bounding box center [932, 28] width 75 height 28
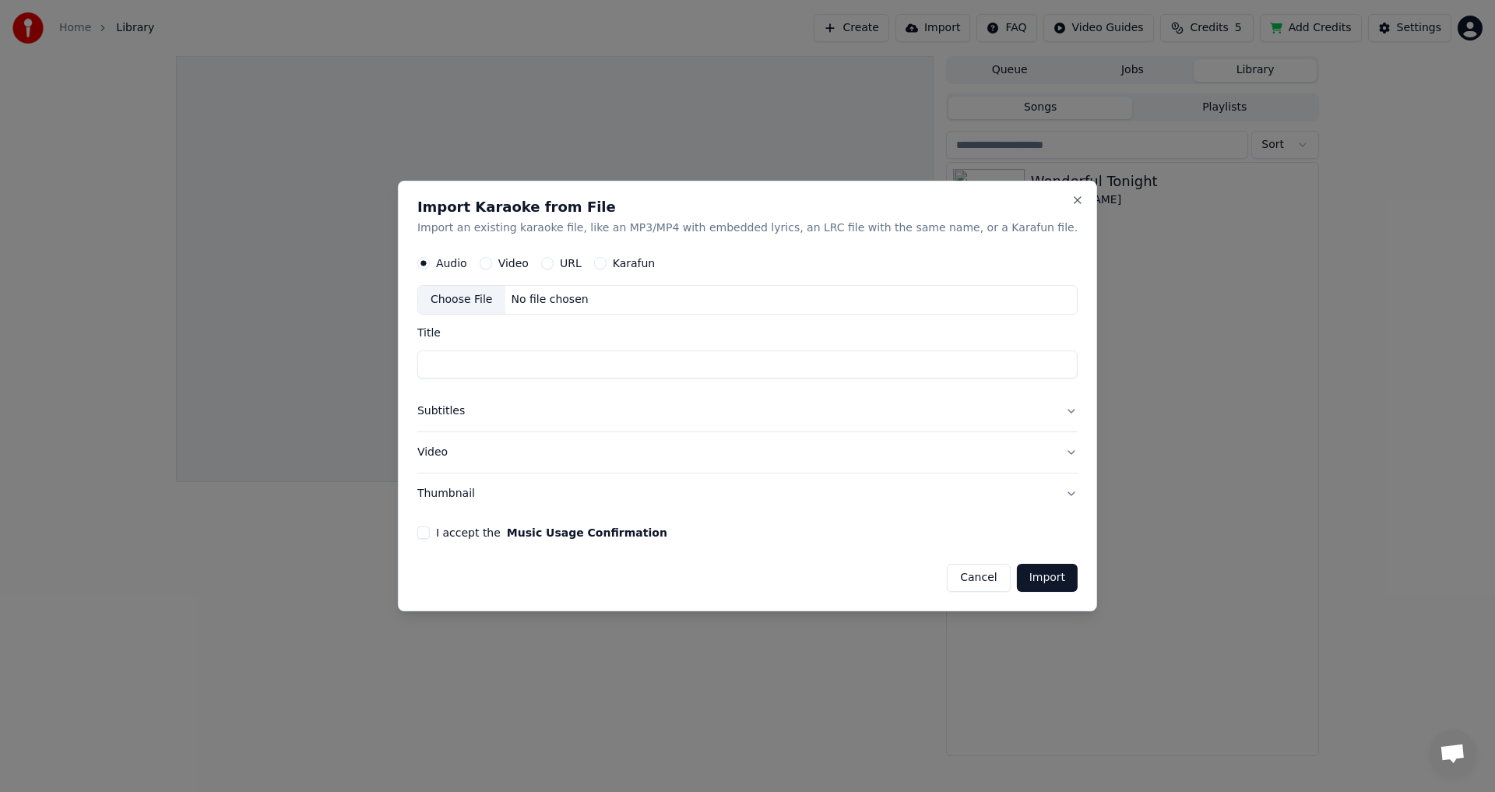
click at [529, 263] on label "Video" at bounding box center [513, 263] width 30 height 11
click at [492, 263] on button "Video" at bounding box center [486, 264] width 12 height 12
click at [566, 296] on div "No file chosen" at bounding box center [549, 301] width 90 height 16
type input "**********"
click at [1027, 413] on button "Subtitles" at bounding box center [747, 412] width 660 height 40
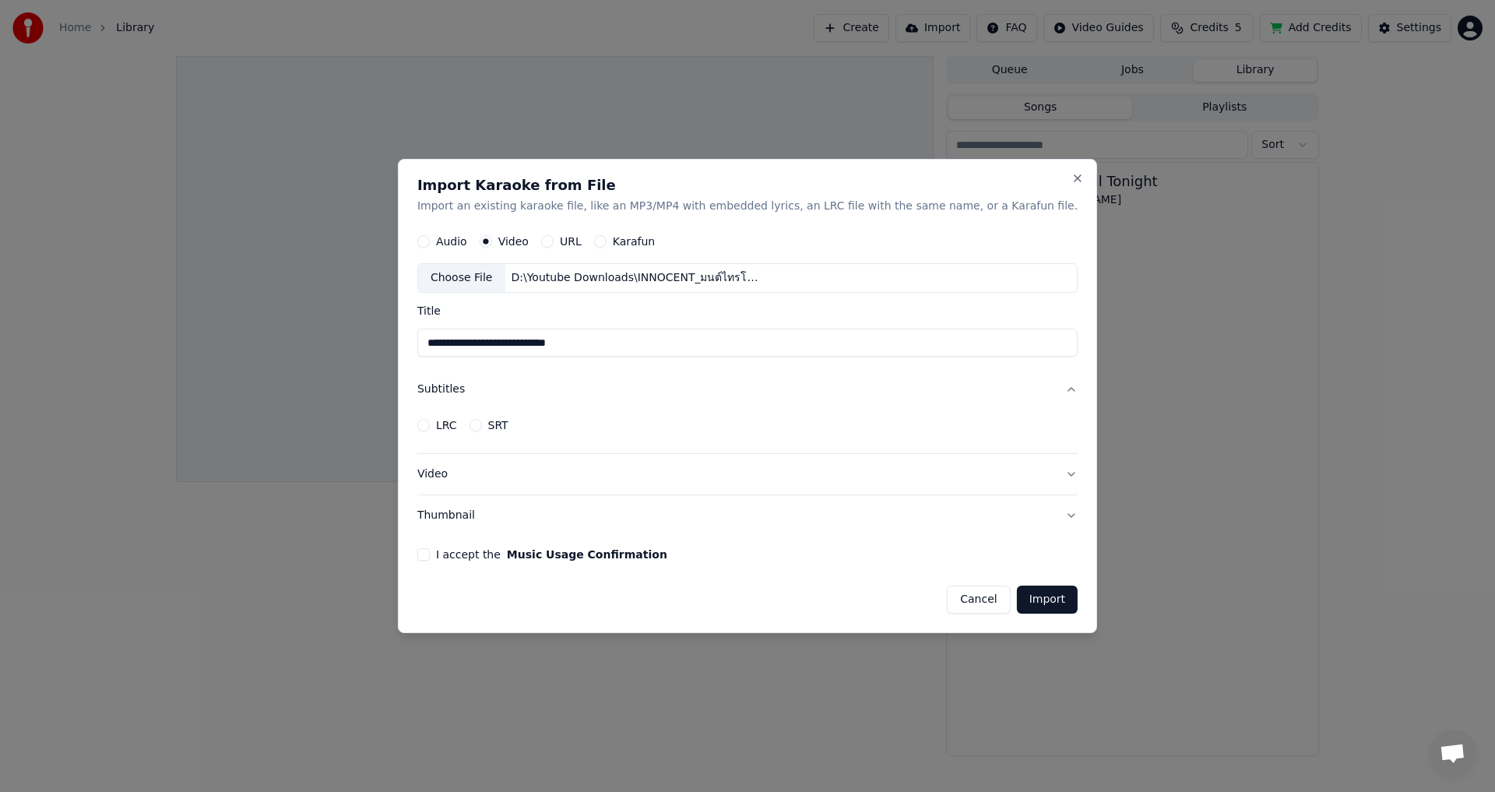
click at [1028, 477] on button "Video" at bounding box center [747, 474] width 660 height 40
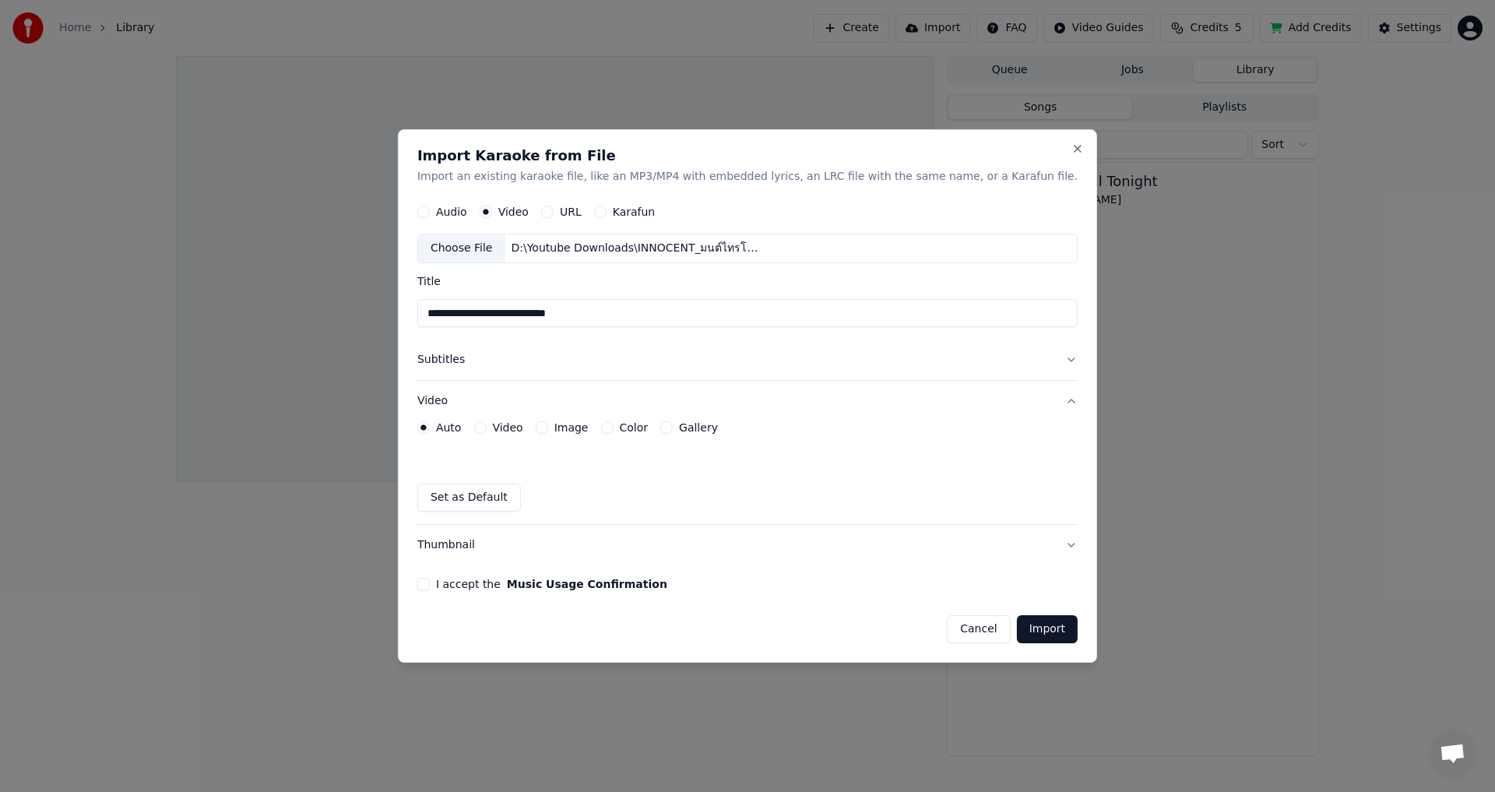
click at [1026, 545] on button "Thumbnail" at bounding box center [747, 545] width 660 height 40
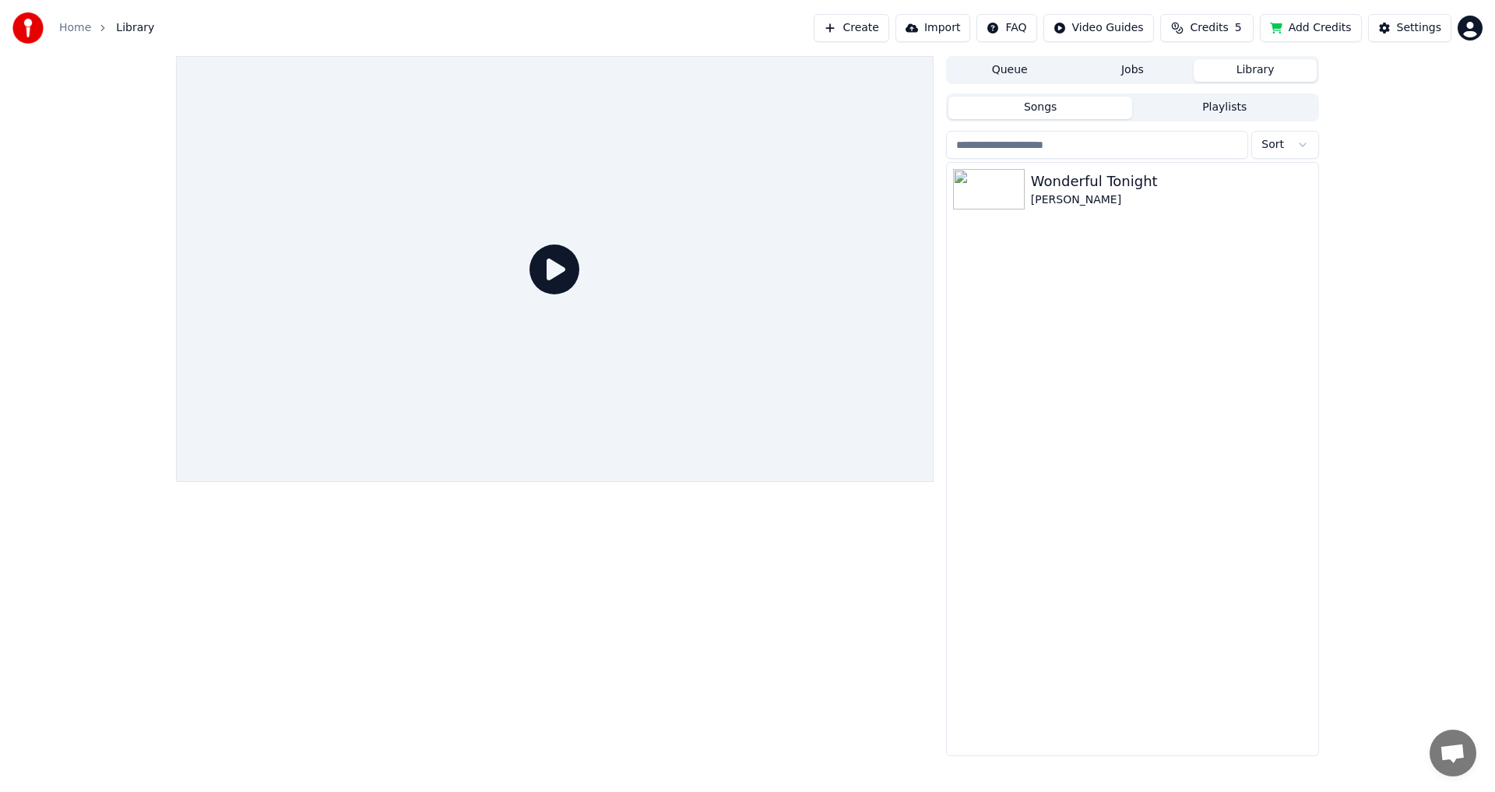
click at [550, 272] on icon at bounding box center [554, 269] width 50 height 50
click at [878, 33] on button "Create" at bounding box center [852, 28] width 76 height 28
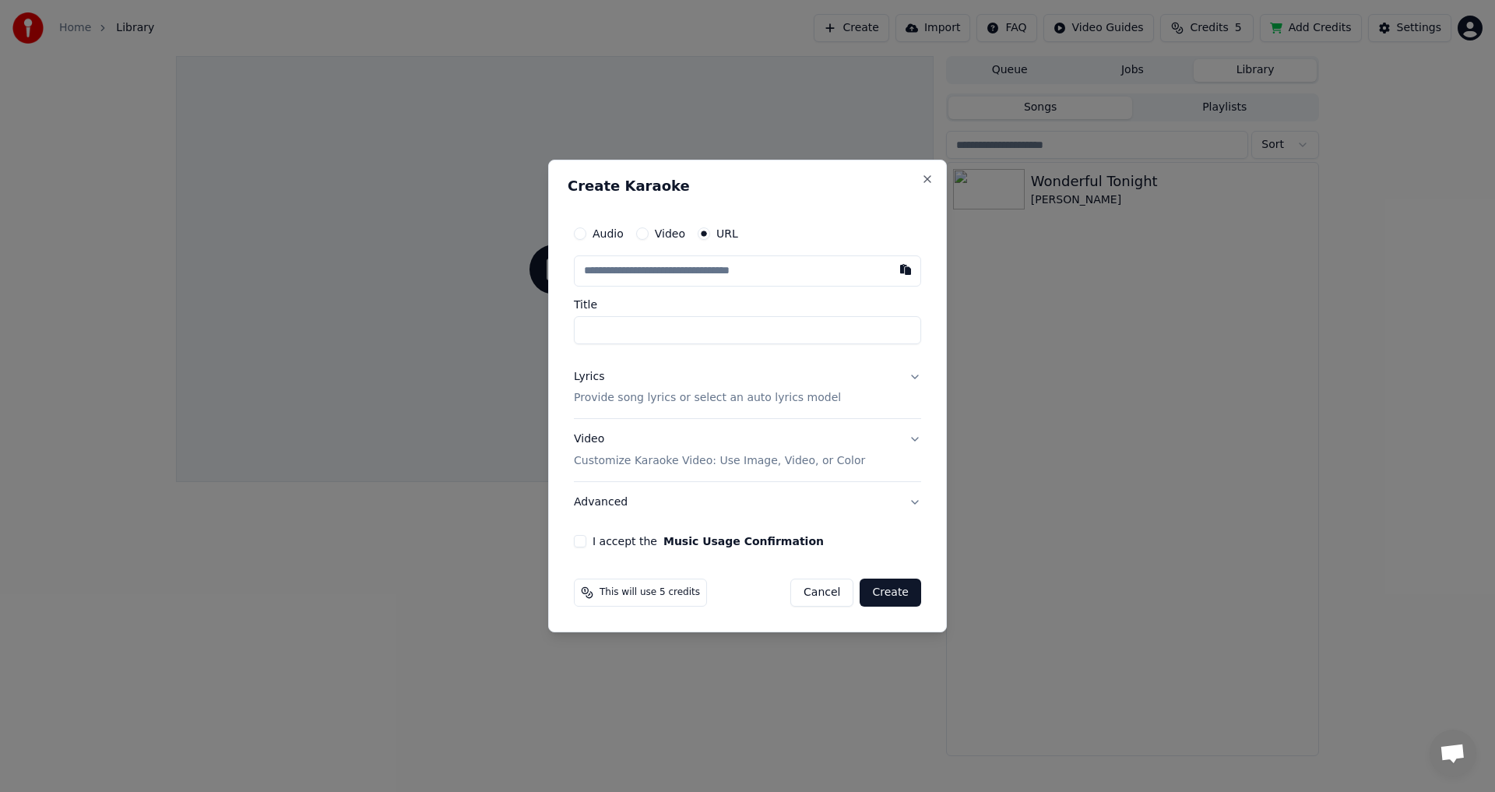
click at [644, 236] on button "Video" at bounding box center [642, 233] width 12 height 12
click at [610, 277] on div "Choose File" at bounding box center [618, 271] width 87 height 28
type input "**********"
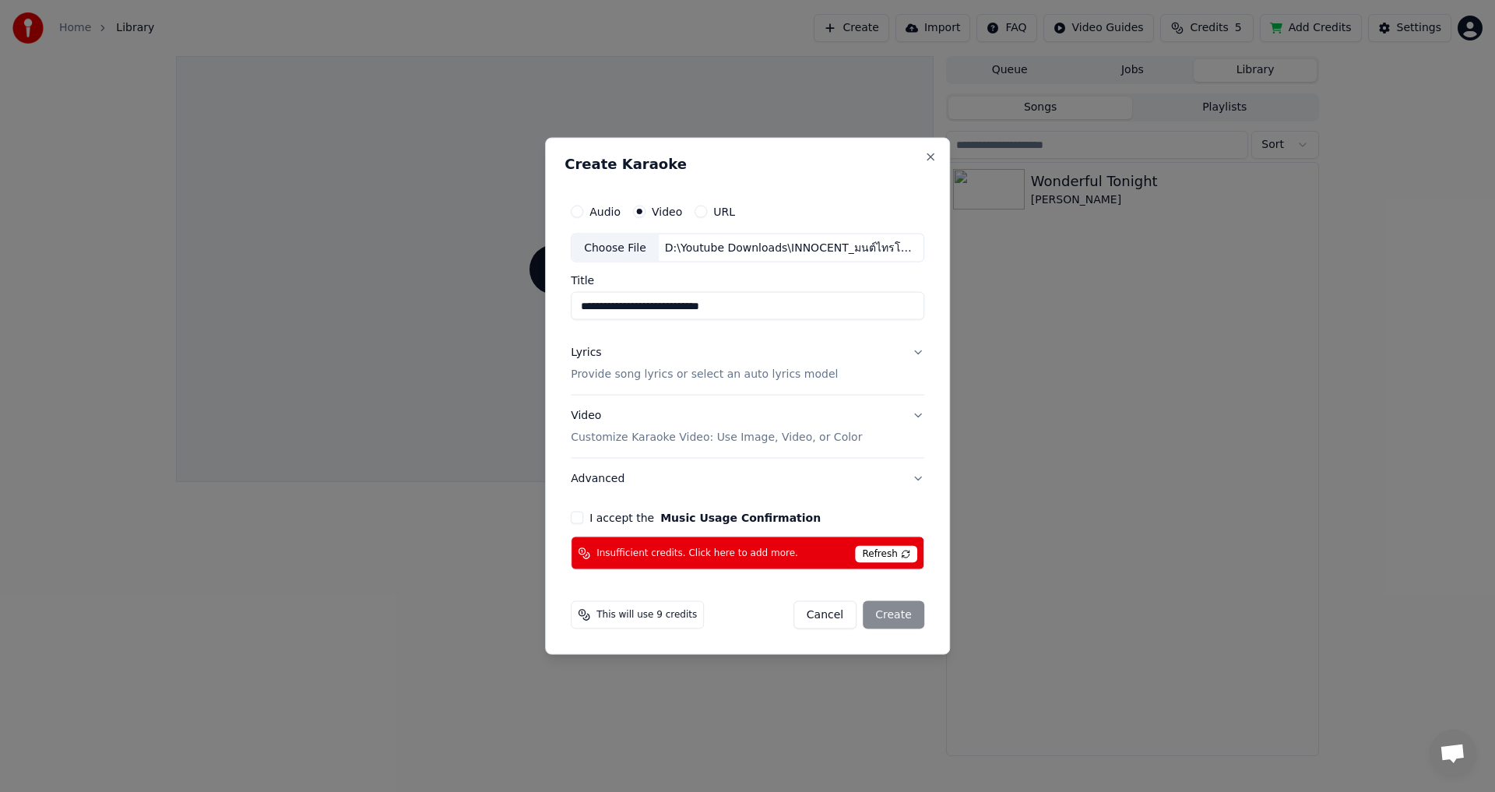
click at [888, 556] on span "Refresh" at bounding box center [886, 554] width 62 height 17
click at [903, 552] on span "Refresh" at bounding box center [886, 554] width 62 height 17
click at [580, 517] on button "I accept the Music Usage Confirmation" at bounding box center [577, 518] width 12 height 12
drag, startPoint x: 838, startPoint y: 612, endPoint x: 841, endPoint y: 574, distance: 38.2
click at [838, 610] on button "Cancel" at bounding box center [824, 615] width 63 height 28
